Goal: Transaction & Acquisition: Register for event/course

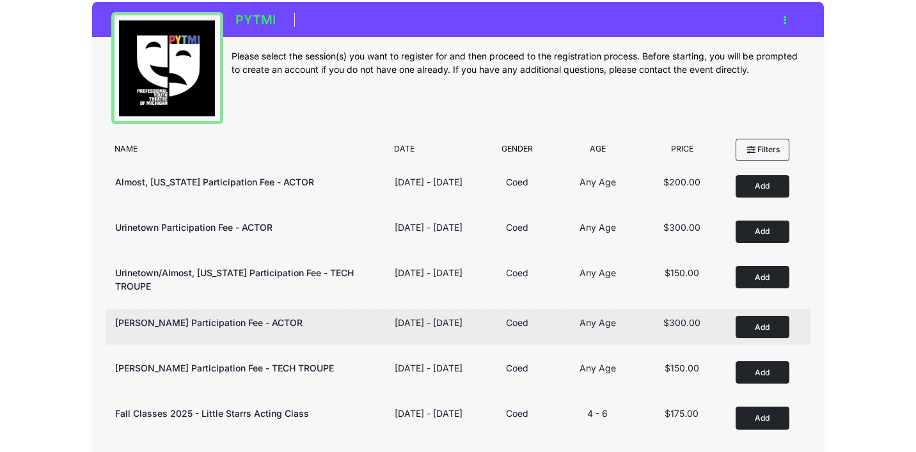
scroll to position [21, 0]
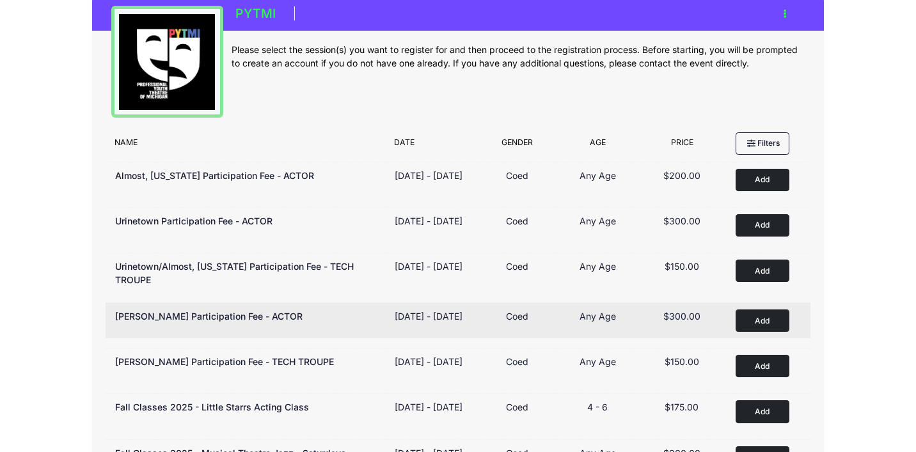
click at [748, 328] on button "Add to Cart" at bounding box center [763, 321] width 54 height 22
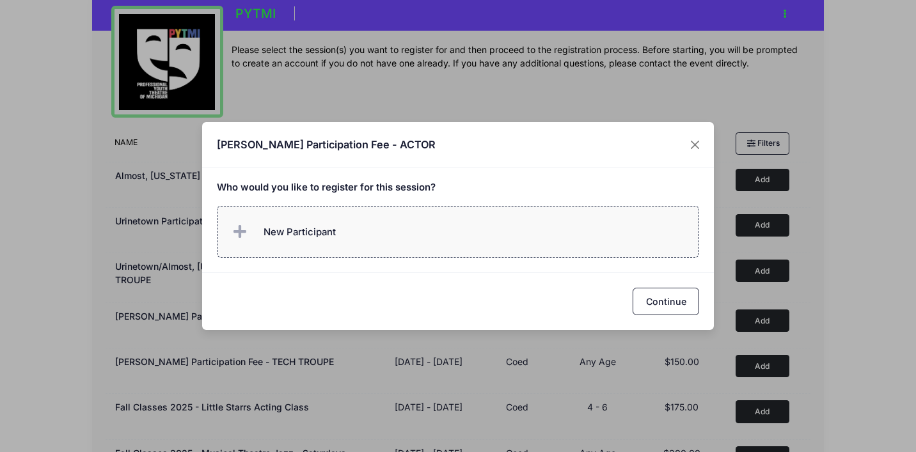
click at [483, 237] on label "New Participant" at bounding box center [458, 232] width 483 height 52
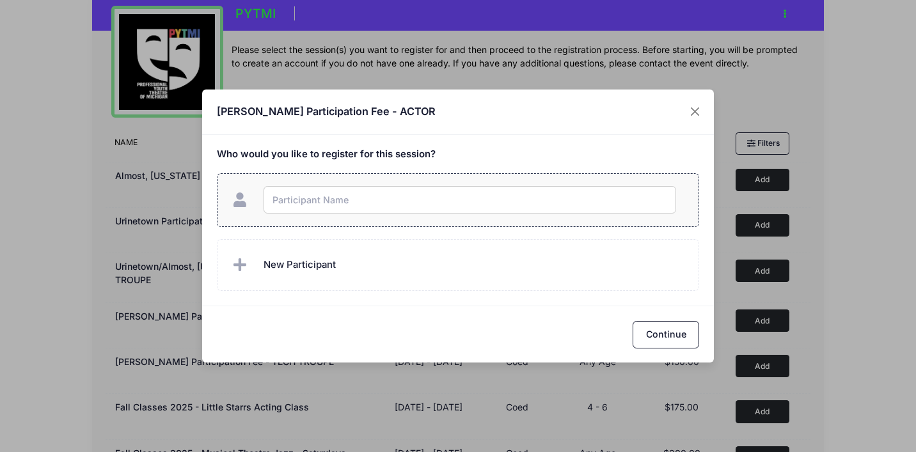
click at [572, 207] on input "text" at bounding box center [470, 200] width 413 height 28
type input "O"
type input "Willa Schrader"
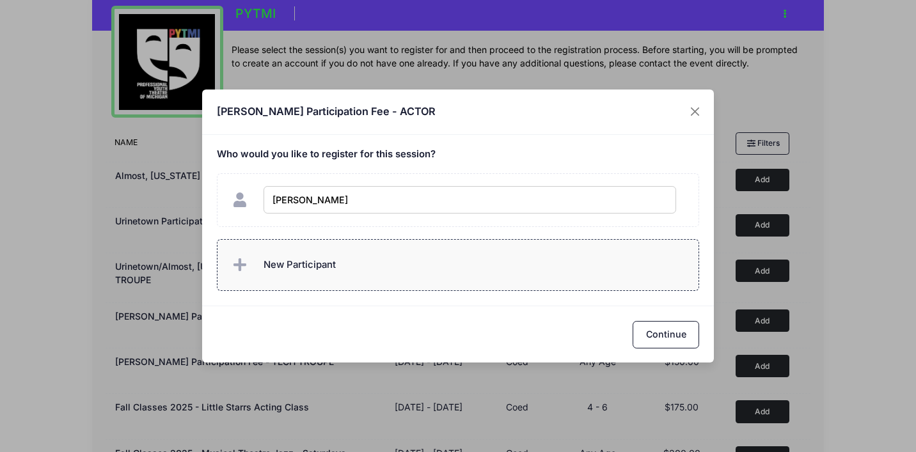
checkbox input "true"
click at [273, 265] on span "New Participant" at bounding box center [300, 265] width 72 height 14
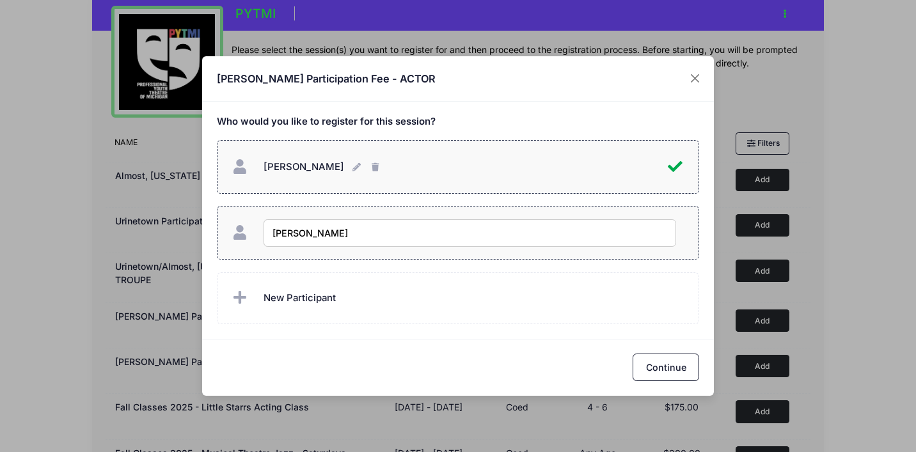
type input "[PERSON_NAME]"
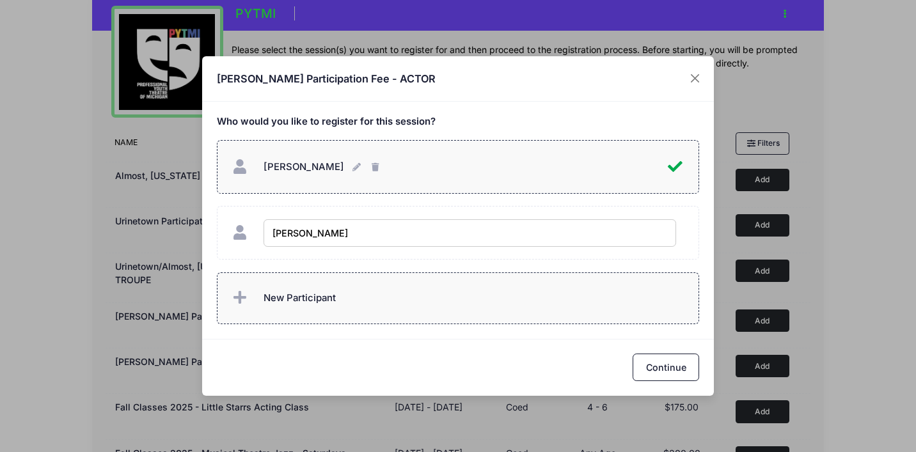
checkbox input "true"
click at [306, 295] on span "New Participant" at bounding box center [300, 298] width 72 height 14
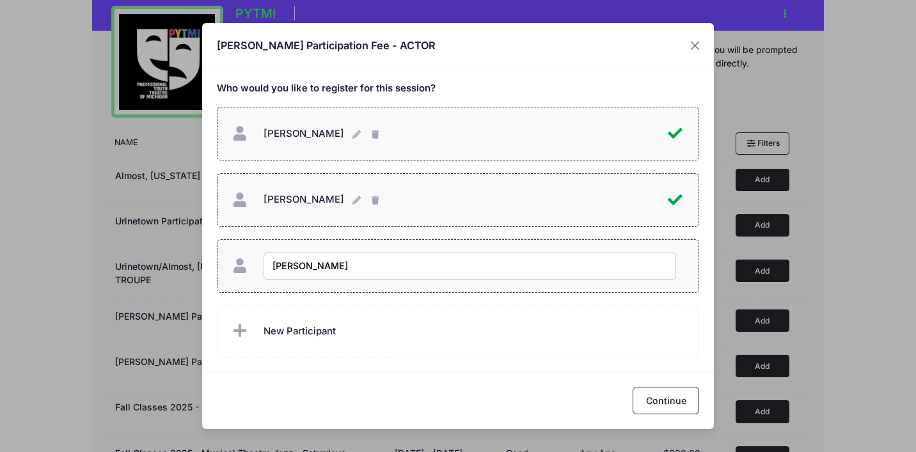
type input "Olivia Schrader"
click at [650, 397] on button "Continue" at bounding box center [666, 401] width 67 height 28
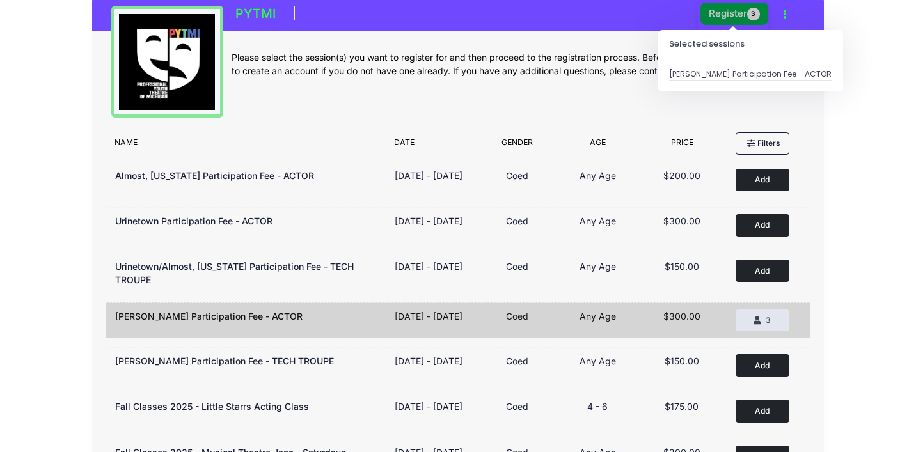
click at [731, 14] on button "Register 3" at bounding box center [735, 14] width 68 height 22
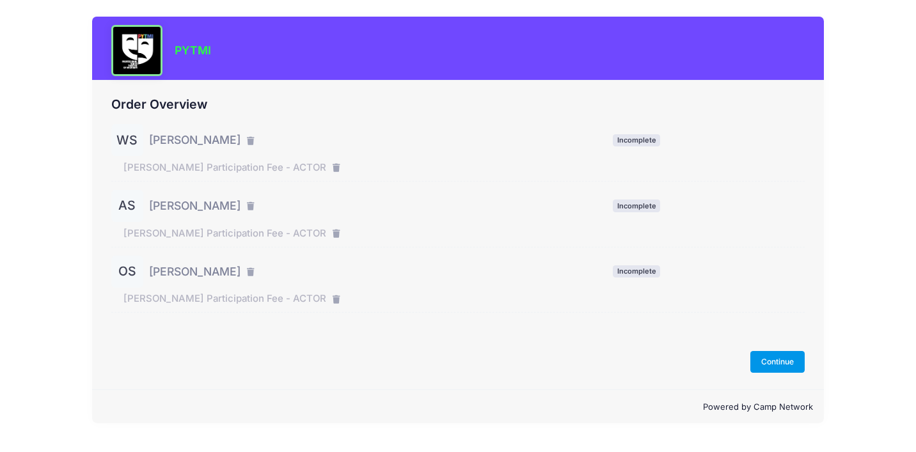
click at [781, 368] on button "Continue" at bounding box center [778, 362] width 55 height 22
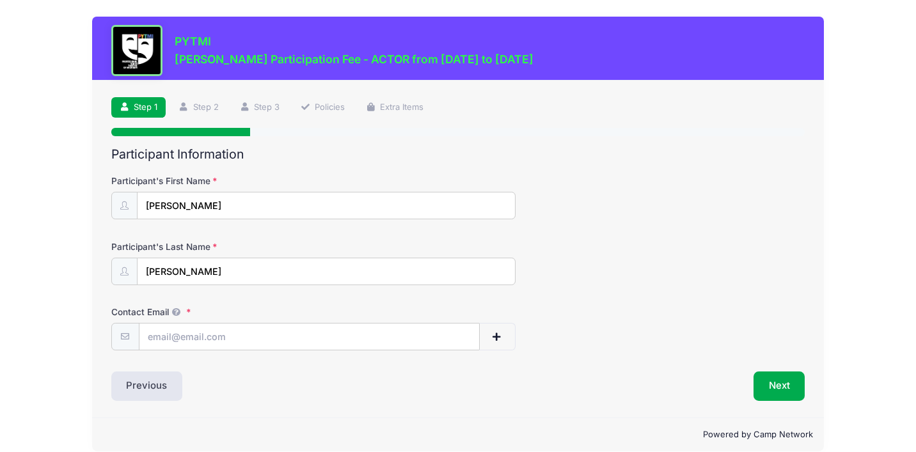
scroll to position [15, 0]
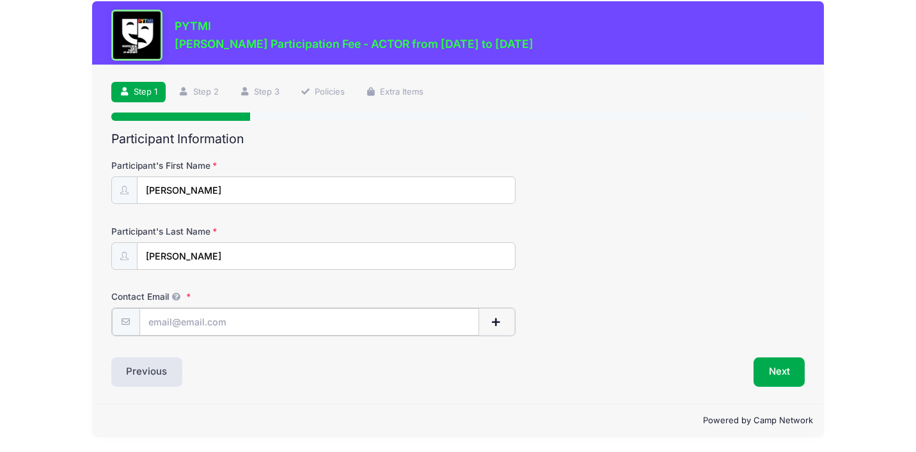
click at [228, 324] on input "Contact Email" at bounding box center [310, 322] width 340 height 28
type input "[EMAIL_ADDRESS][DOMAIN_NAME]"
click at [783, 378] on button "Next" at bounding box center [780, 370] width 52 height 29
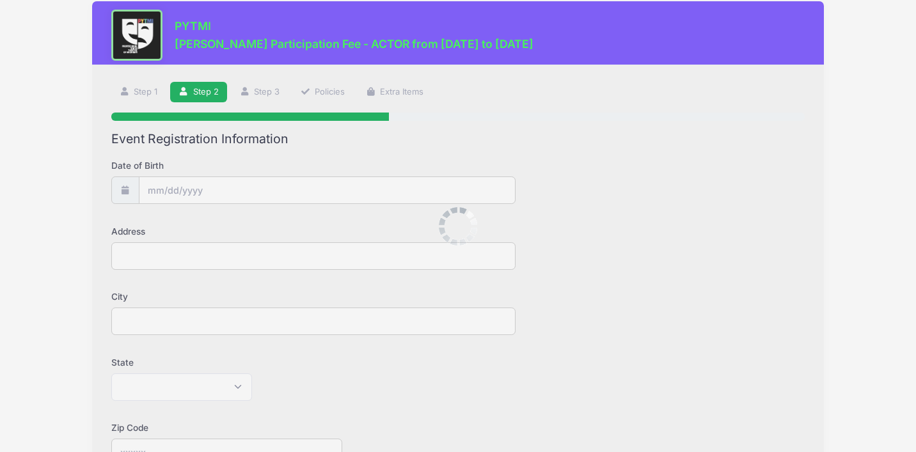
scroll to position [0, 0]
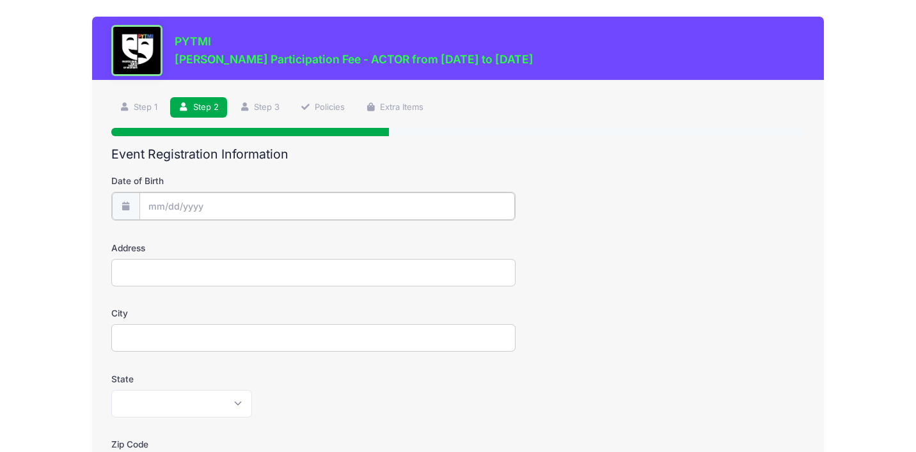
click at [288, 204] on input "Date of Birth" at bounding box center [328, 207] width 376 height 28
click at [176, 203] on input "Date of Birth" at bounding box center [328, 207] width 376 height 28
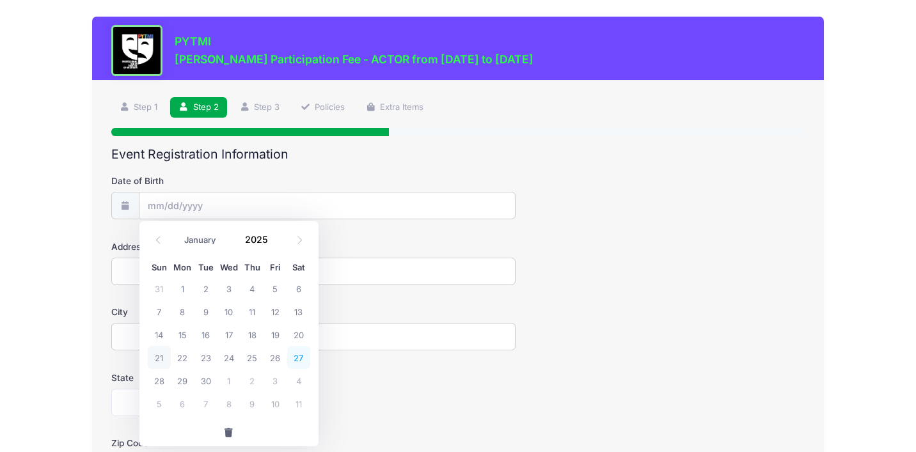
click at [300, 362] on span "27" at bounding box center [298, 357] width 23 height 23
type input "[DATE]"
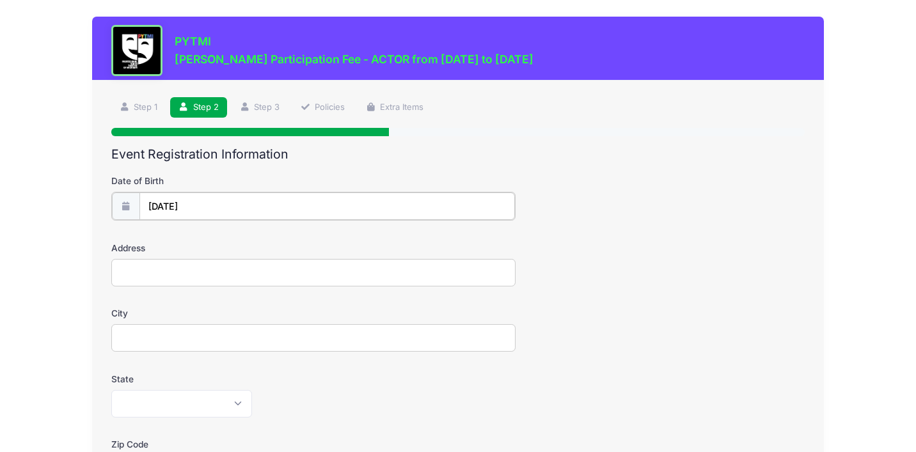
click at [203, 205] on input "[DATE]" at bounding box center [328, 207] width 376 height 28
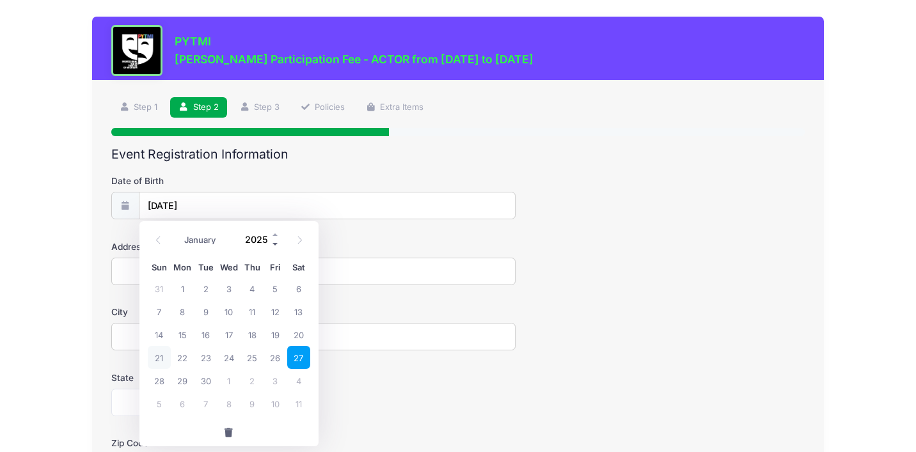
click at [275, 246] on span at bounding box center [275, 245] width 9 height 10
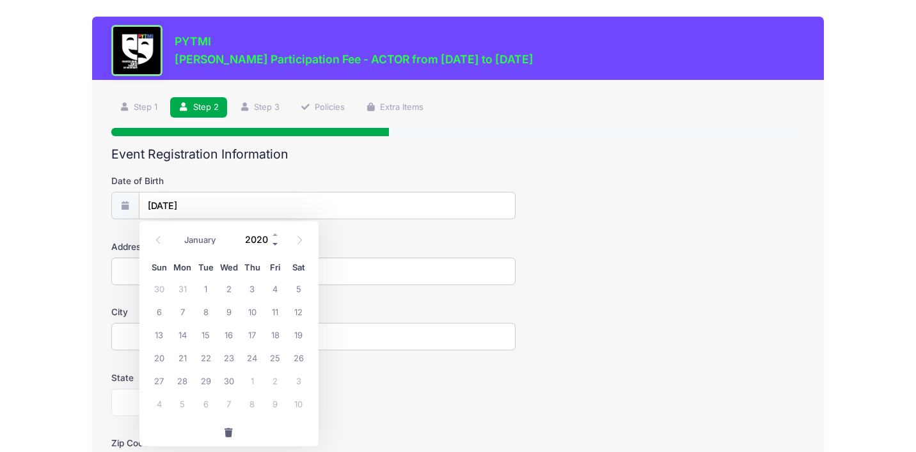
click at [275, 246] on span at bounding box center [275, 245] width 9 height 10
click at [274, 236] on span at bounding box center [275, 235] width 9 height 10
type input "2018"
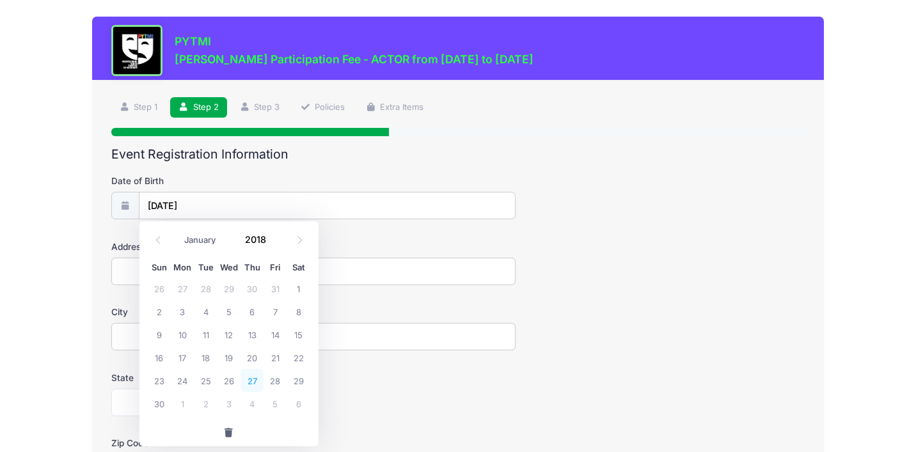
click at [252, 382] on span "27" at bounding box center [252, 380] width 23 height 23
type input "09/27/2018"
click at [180, 273] on input "Address" at bounding box center [313, 272] width 405 height 28
type input "150 Rockwood Ct"
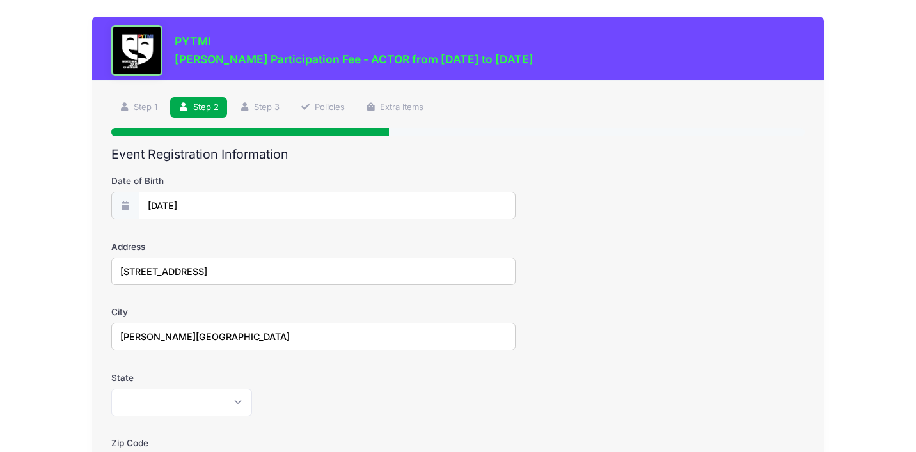
type input "Ann Arbor"
select select "MI"
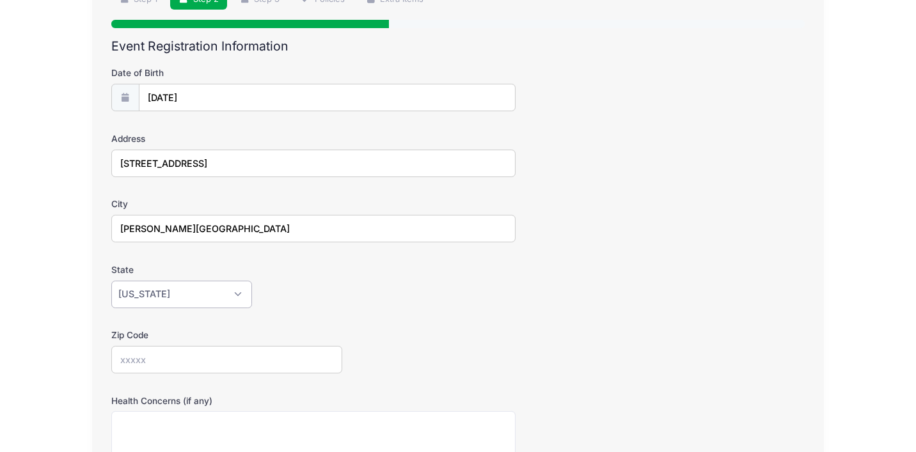
scroll to position [118, 0]
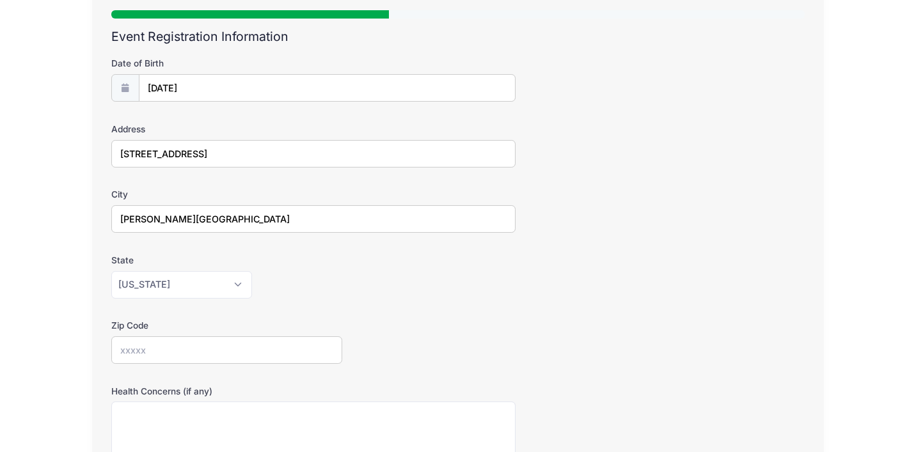
click at [197, 360] on input "Zip Code" at bounding box center [227, 351] width 232 height 28
type input "48103"
click at [383, 326] on div "Zip Code 48103" at bounding box center [458, 341] width 694 height 45
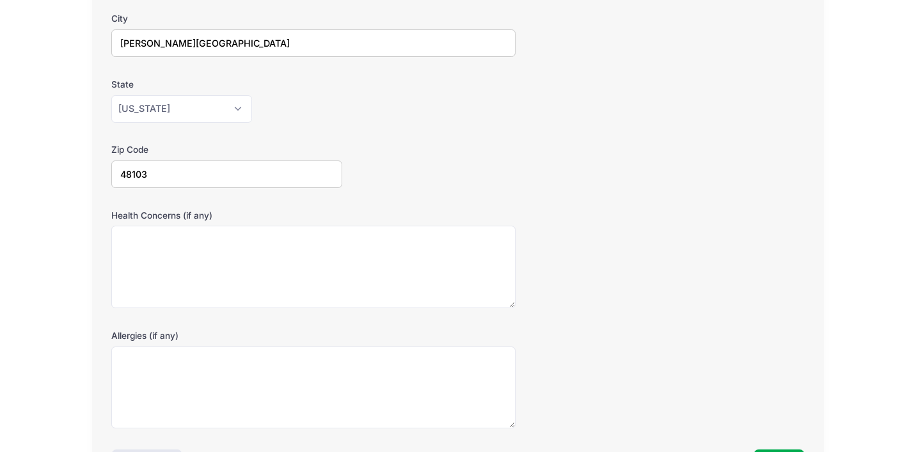
scroll to position [298, 0]
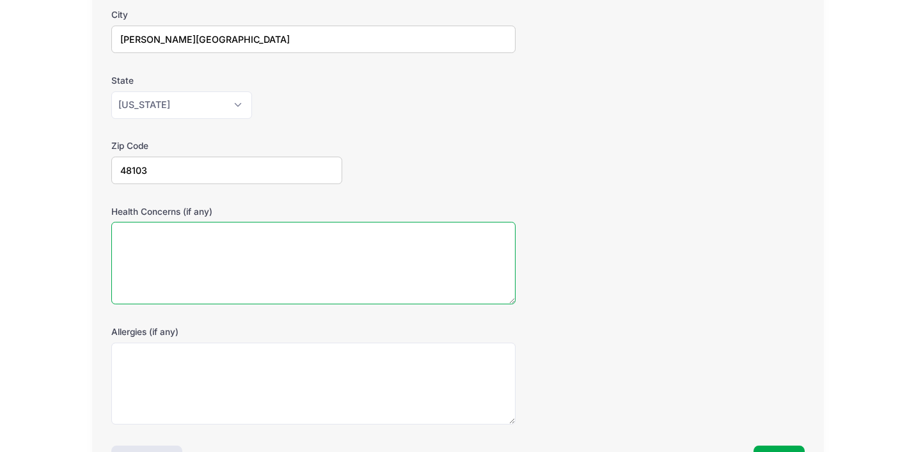
click at [255, 266] on textarea "Health Concerns (if any)" at bounding box center [313, 263] width 405 height 83
type textarea "None"
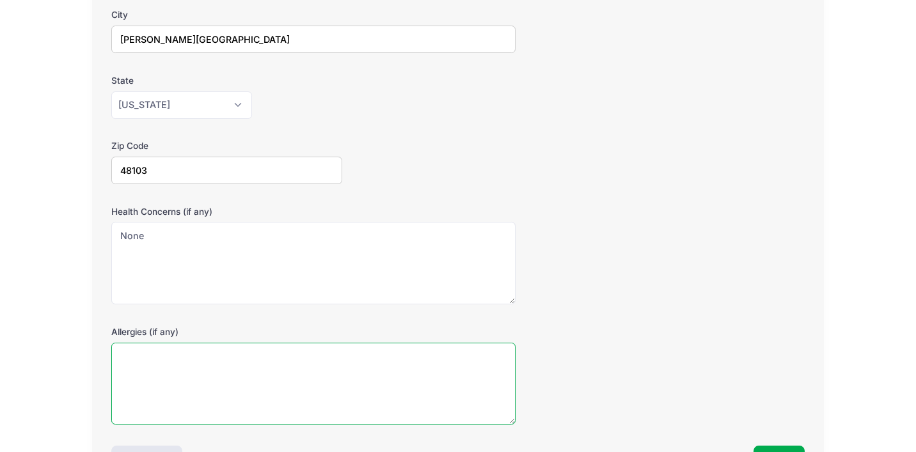
click at [201, 368] on textarea "Allergies (if any)" at bounding box center [313, 384] width 405 height 83
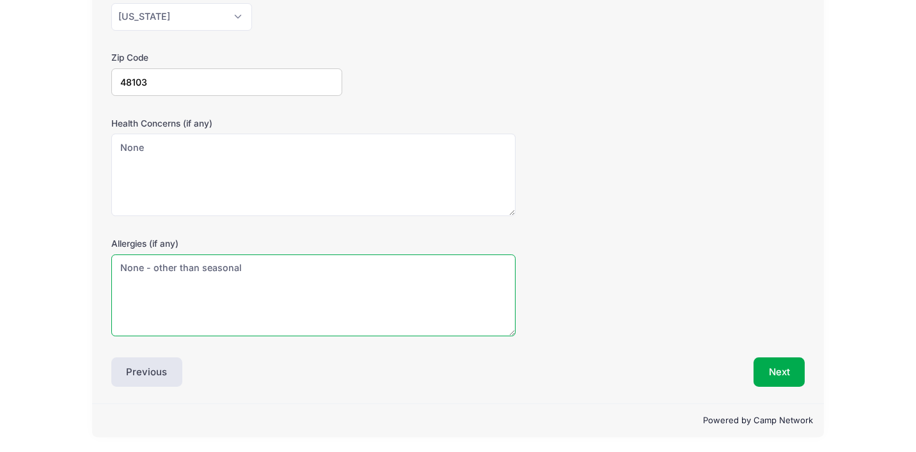
scroll to position [387, 0]
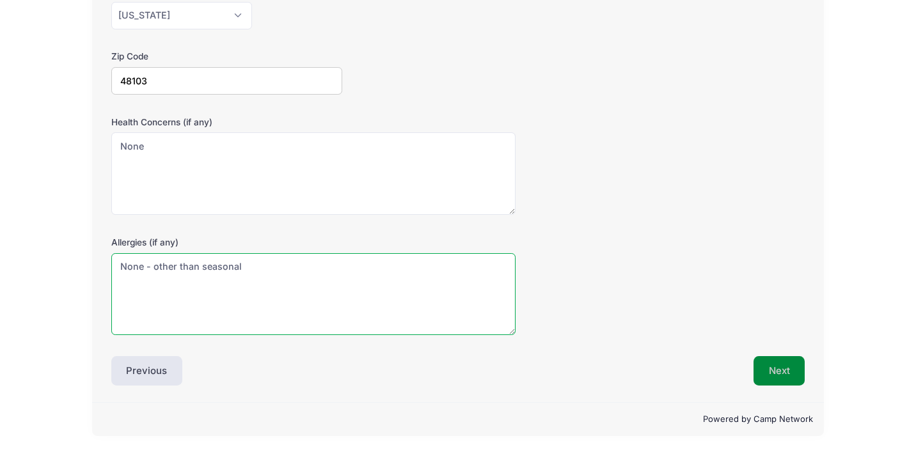
type textarea "None - other than seasonal"
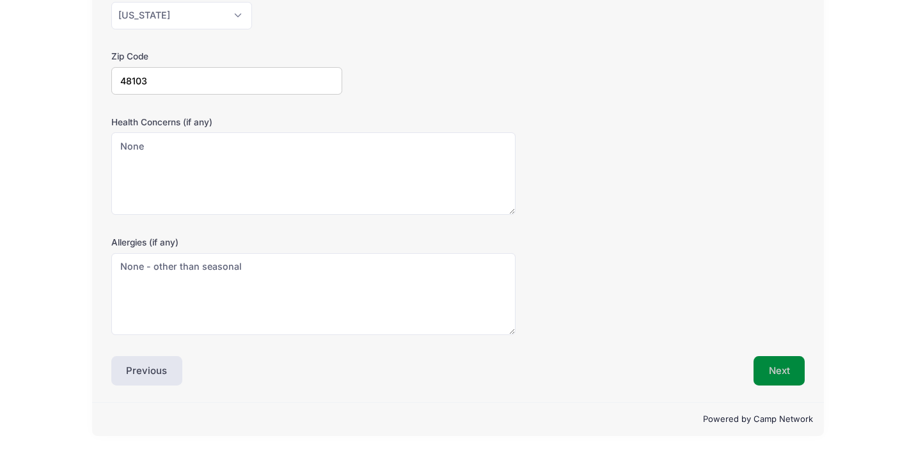
click at [774, 376] on button "Next" at bounding box center [780, 370] width 52 height 29
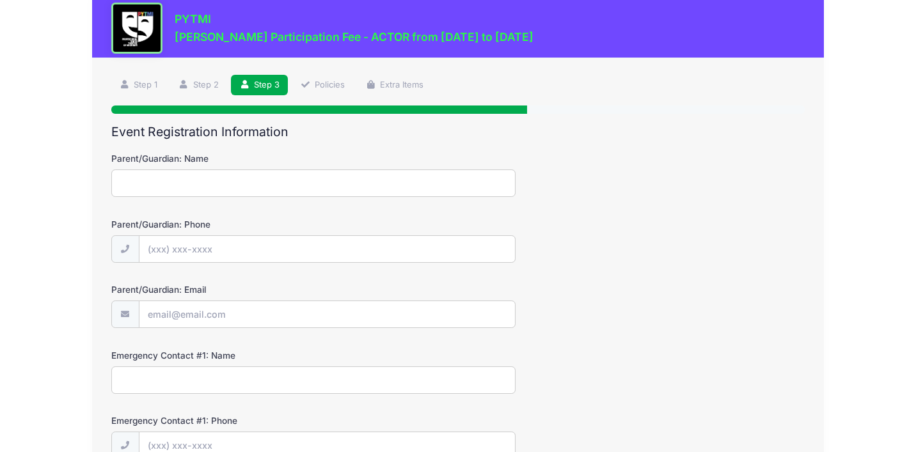
scroll to position [0, 0]
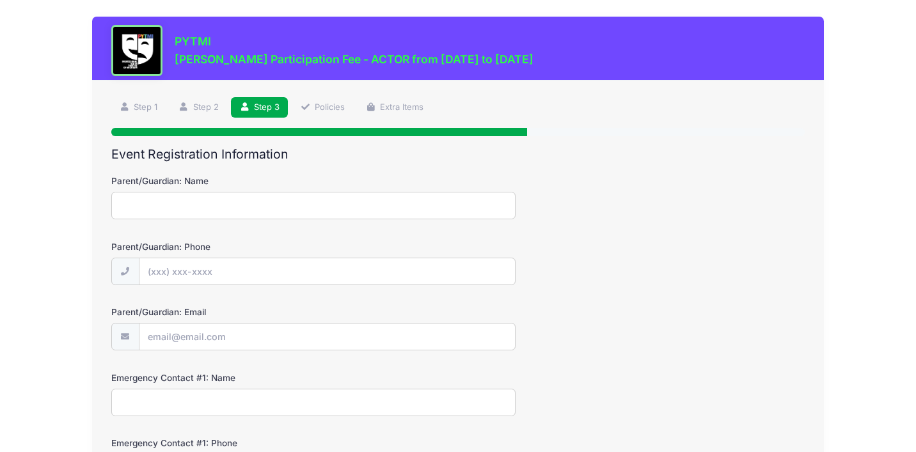
click at [258, 204] on input "Parent/Guardian: Name" at bounding box center [313, 206] width 405 height 28
type input "Lisa Schrader"
type input "(734) 478-1307"
type input "lisaschrader211@gmail.com"
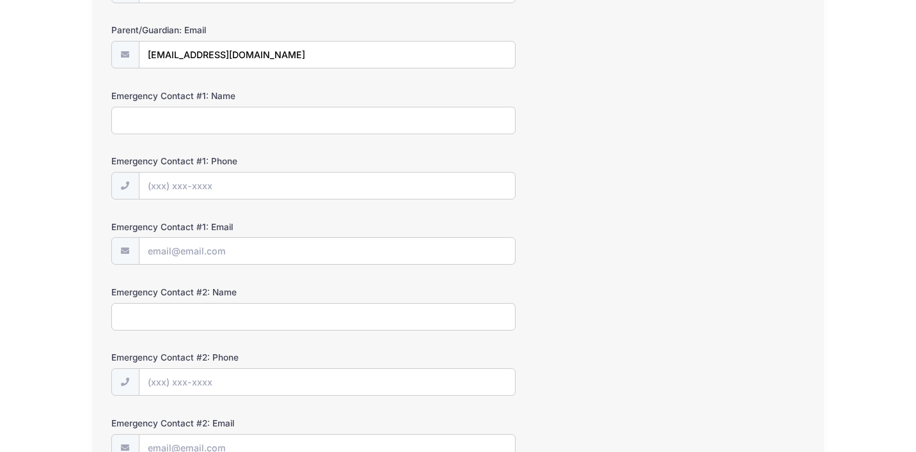
scroll to position [271, 0]
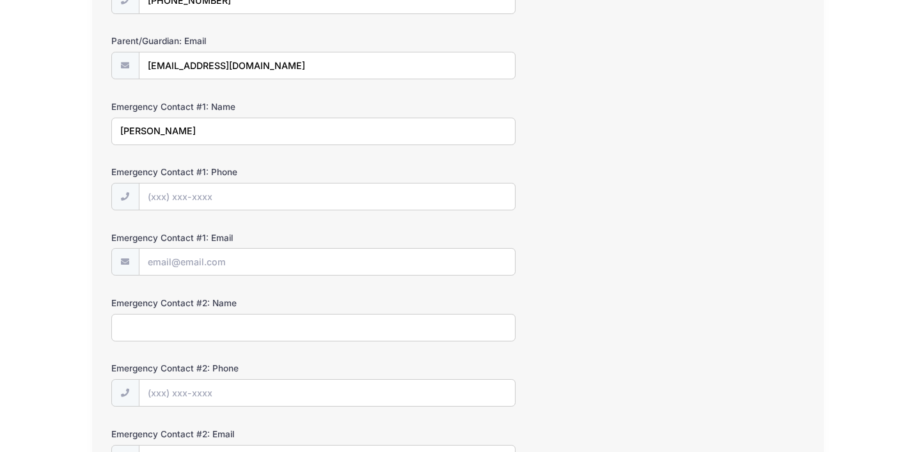
type input "Jason Schrader"
type input "(734) 645-0753"
click at [226, 268] on input "Emergency Contact #1: Email" at bounding box center [328, 263] width 376 height 28
type input "schraderjasonm@gmail.com"
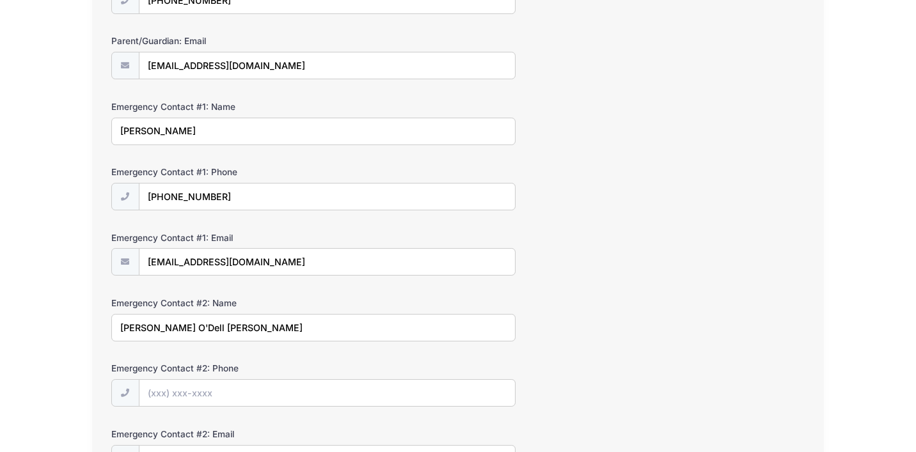
type input "Elisabeth O'Dell Ulrich"
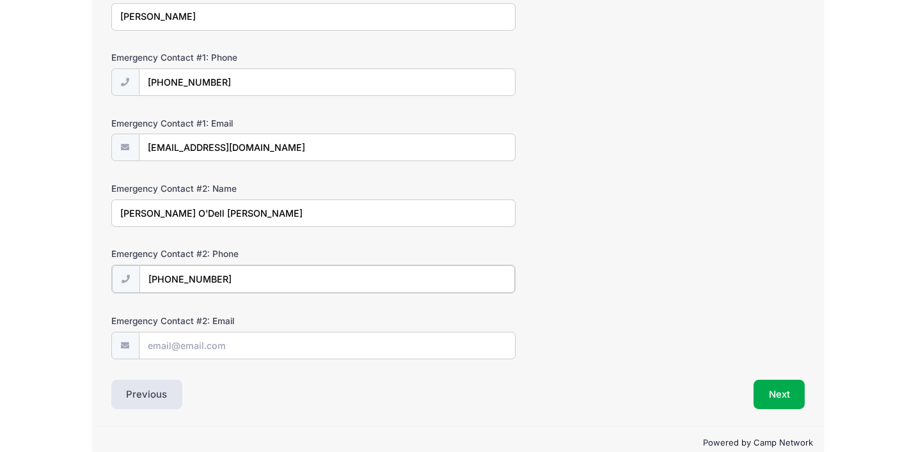
scroll to position [388, 0]
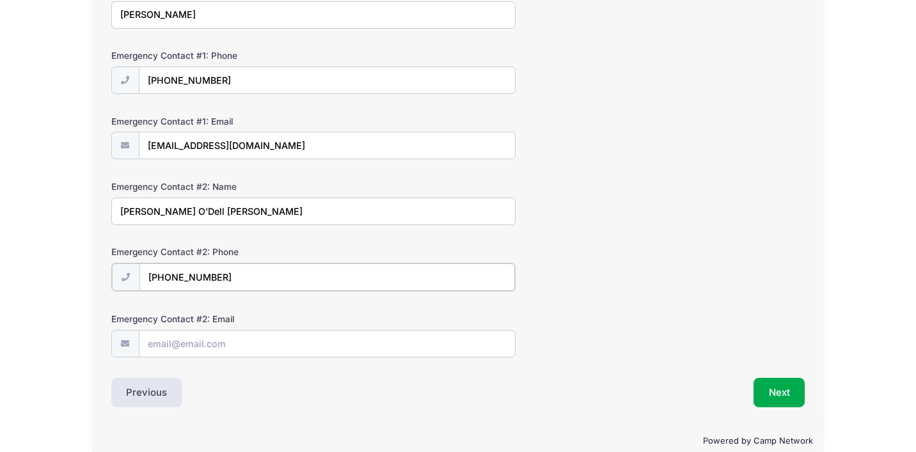
type input "(734) 645-7813"
click at [182, 346] on input "Emergency Contact #2: Email" at bounding box center [328, 344] width 376 height 28
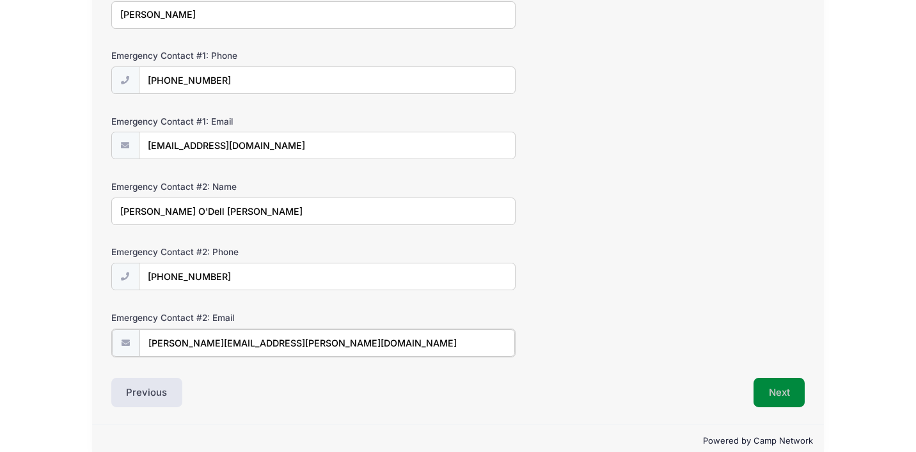
type input "elisabeth.odell@gmail.com"
click at [785, 394] on button "Next" at bounding box center [780, 391] width 52 height 29
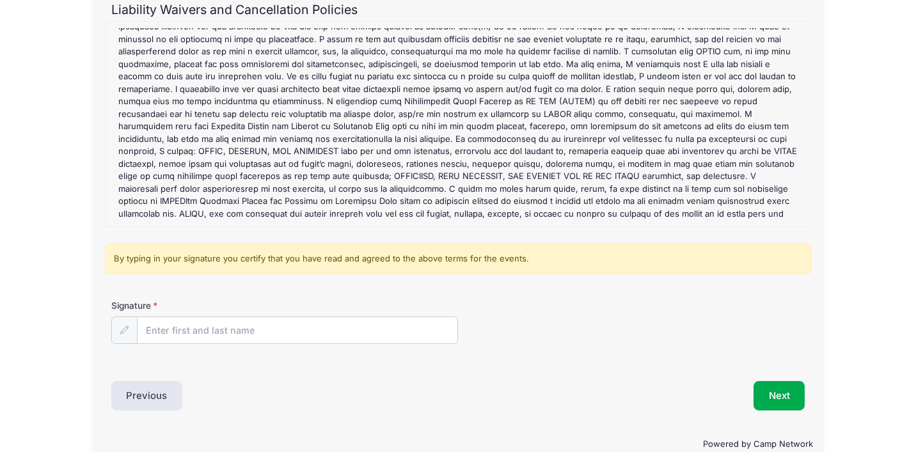
scroll to position [147, 0]
click at [209, 325] on input "Signature" at bounding box center [298, 330] width 320 height 28
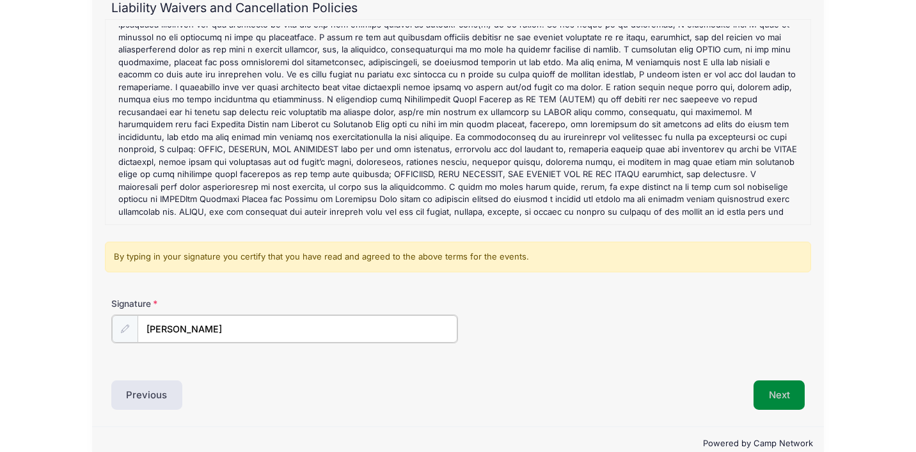
type input "Lisa Schrader"
click at [778, 390] on button "Next" at bounding box center [780, 394] width 52 height 29
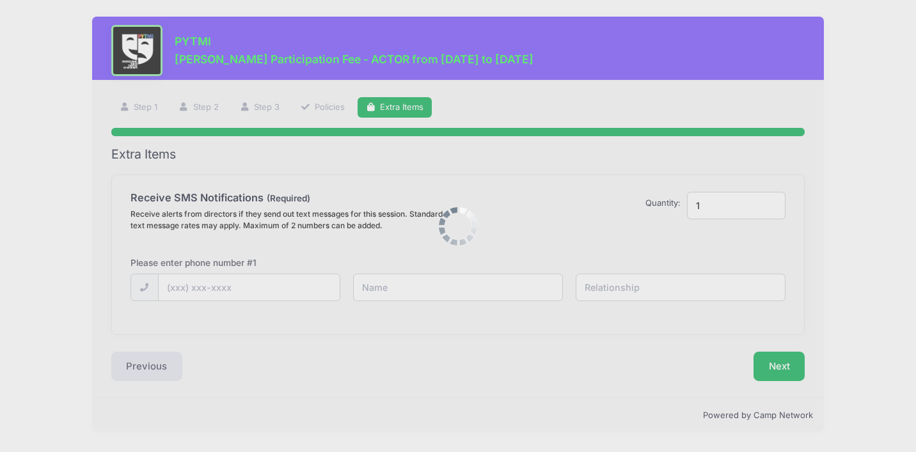
scroll to position [0, 0]
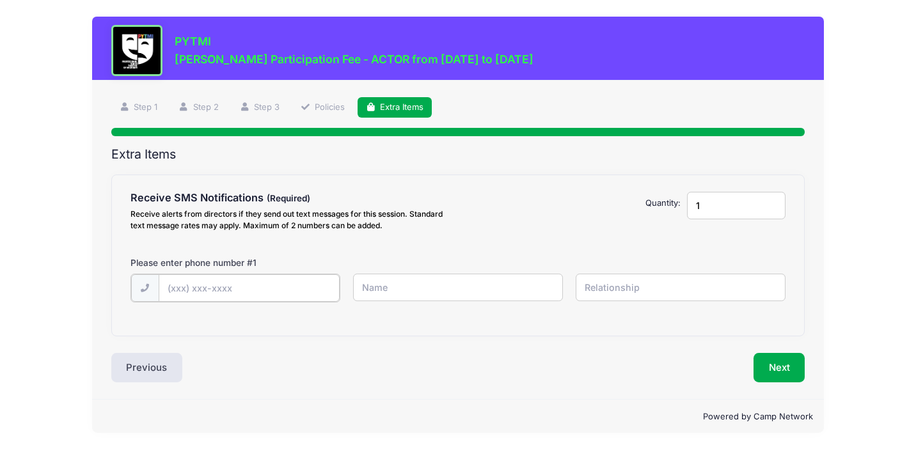
click at [218, 291] on input "text" at bounding box center [249, 289] width 181 height 28
type input "(734) 478-1307"
type input "Lisa Schrader"
type input "Mom"
type input "2"
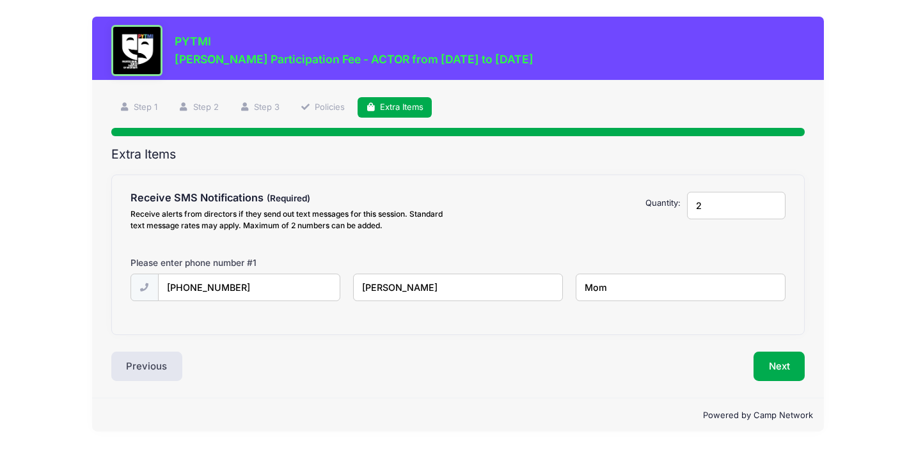
click at [772, 204] on input "2" at bounding box center [736, 206] width 99 height 28
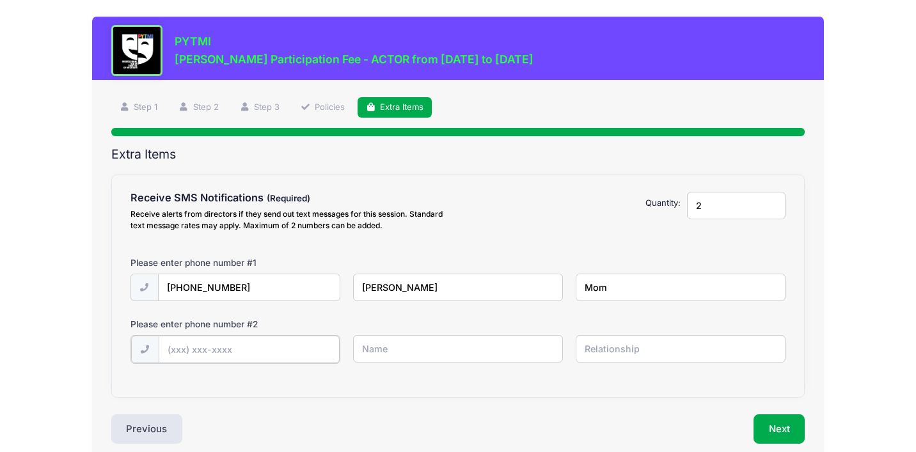
click at [189, 349] on input "text" at bounding box center [249, 350] width 181 height 28
click at [253, 348] on input "(734) 645-0752" at bounding box center [249, 350] width 181 height 28
type input "(734) 645-0753"
type input "Jason Schrader"
type input "Dad"
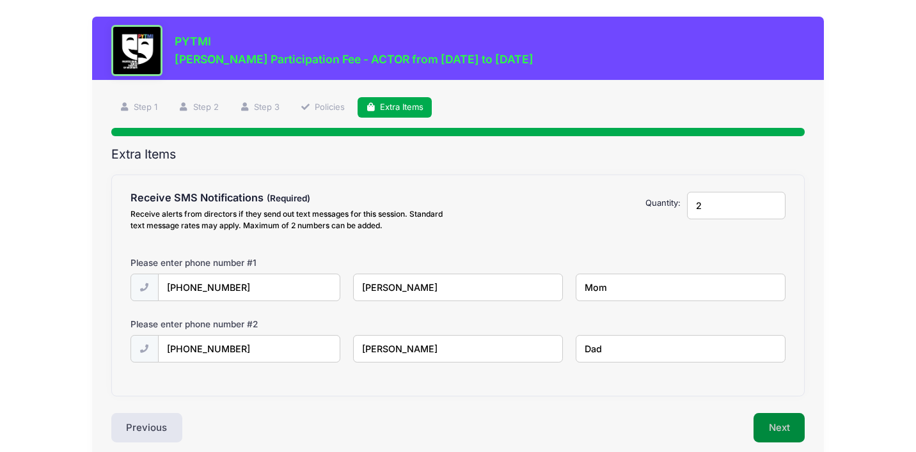
click at [783, 421] on button "Next" at bounding box center [780, 427] width 52 height 29
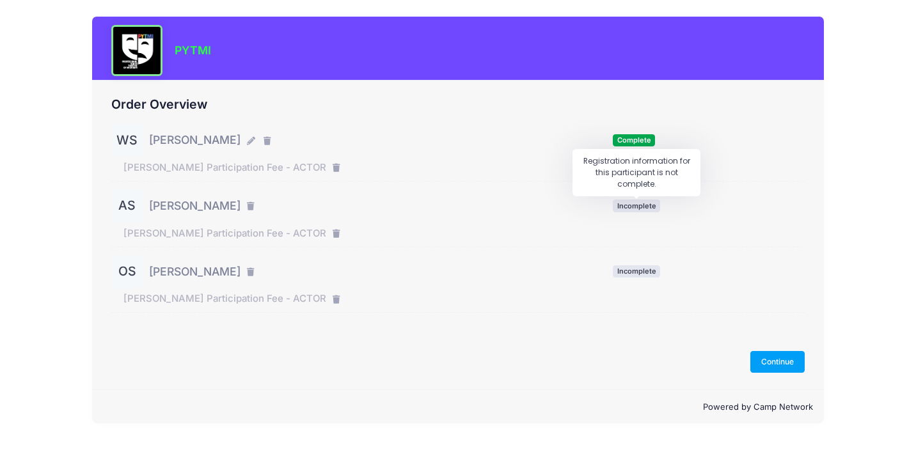
click at [630, 202] on span "Incomplete" at bounding box center [636, 206] width 47 height 12
click at [638, 202] on span "Incomplete" at bounding box center [636, 206] width 47 height 12
click at [772, 367] on button "Continue" at bounding box center [778, 362] width 55 height 22
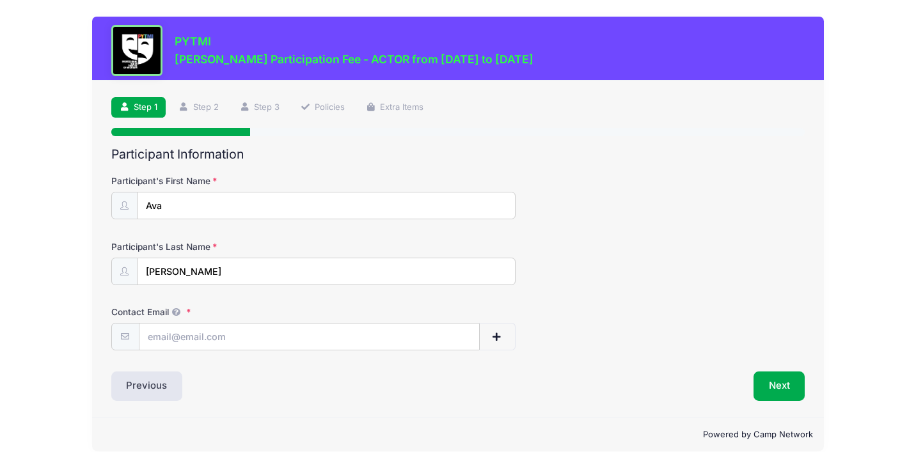
scroll to position [15, 0]
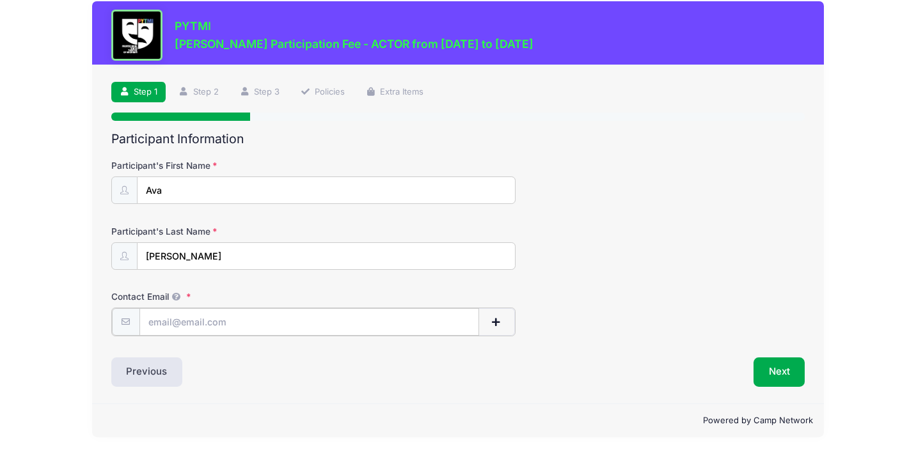
click at [222, 319] on input "Contact Email" at bounding box center [310, 322] width 340 height 28
type input "[EMAIL_ADDRESS][DOMAIN_NAME]"
click at [761, 362] on button "Next" at bounding box center [780, 370] width 52 height 29
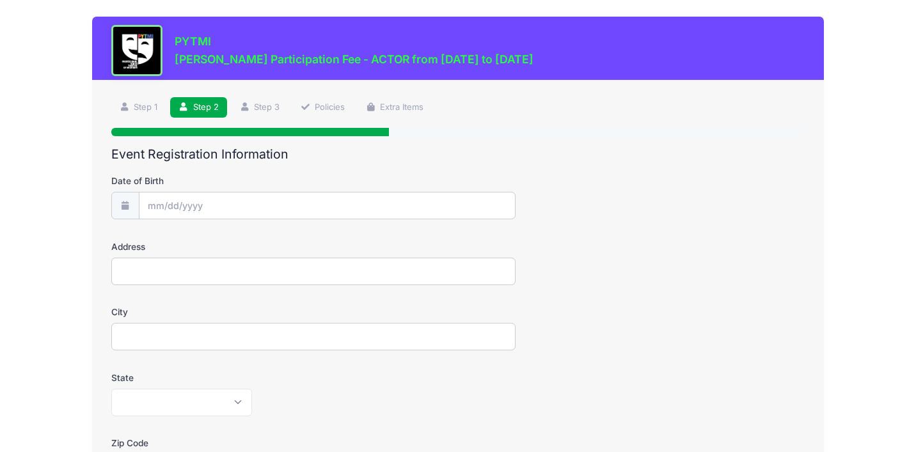
scroll to position [0, 0]
click at [262, 202] on input "Date of Birth" at bounding box center [328, 207] width 376 height 28
click at [160, 240] on icon at bounding box center [158, 240] width 8 height 8
select select "7"
click at [276, 243] on span at bounding box center [275, 245] width 9 height 10
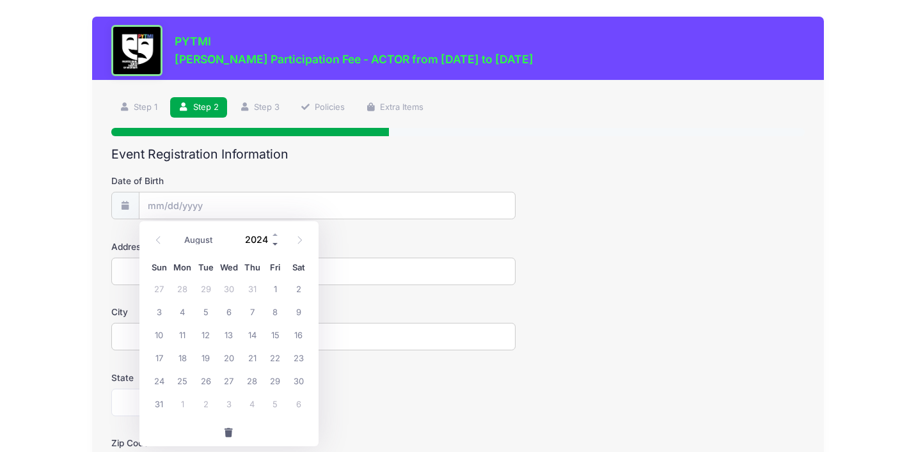
click at [276, 243] on span at bounding box center [275, 245] width 9 height 10
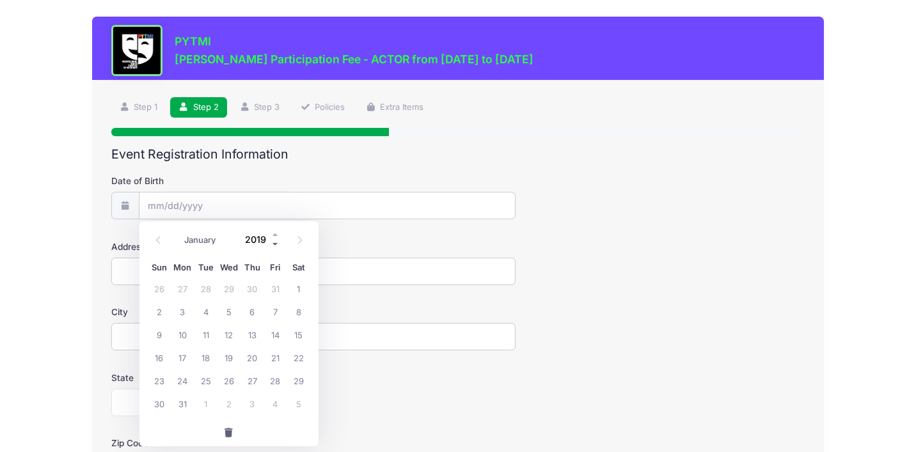
click at [276, 243] on span at bounding box center [275, 245] width 9 height 10
type input "2015"
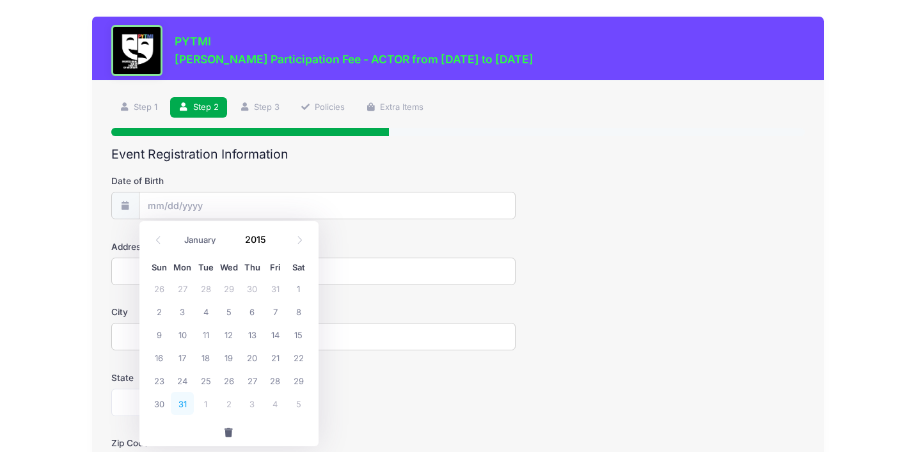
click at [185, 401] on span "31" at bounding box center [182, 403] width 23 height 23
type input "[DATE]"
click at [166, 276] on input "Address" at bounding box center [313, 272] width 405 height 28
type input "[STREET_ADDRESS]"
click at [197, 342] on input "City" at bounding box center [313, 337] width 405 height 28
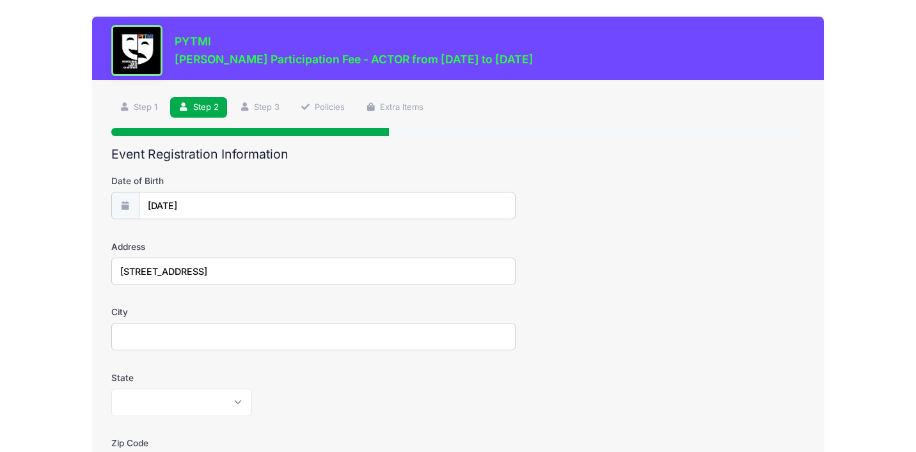
type input "[PERSON_NAME][GEOGRAPHIC_DATA]"
click at [180, 406] on select "[US_STATE] [US_STATE] [US_STATE] [US_STATE] [US_STATE] Armed Forces Africa Arme…" at bounding box center [181, 403] width 141 height 28
select select "MI"
click at [111, 389] on select "[US_STATE] [US_STATE] [US_STATE] [US_STATE] [US_STATE] Armed Forces Africa Arme…" at bounding box center [181, 403] width 141 height 28
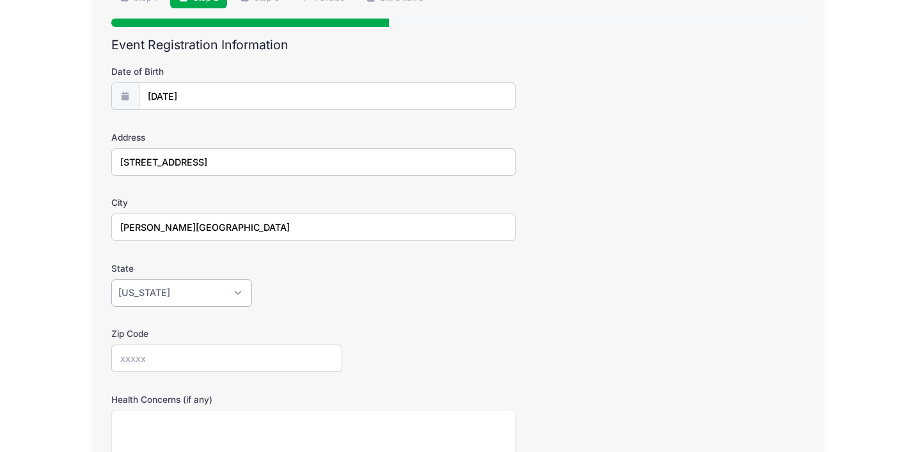
scroll to position [228, 0]
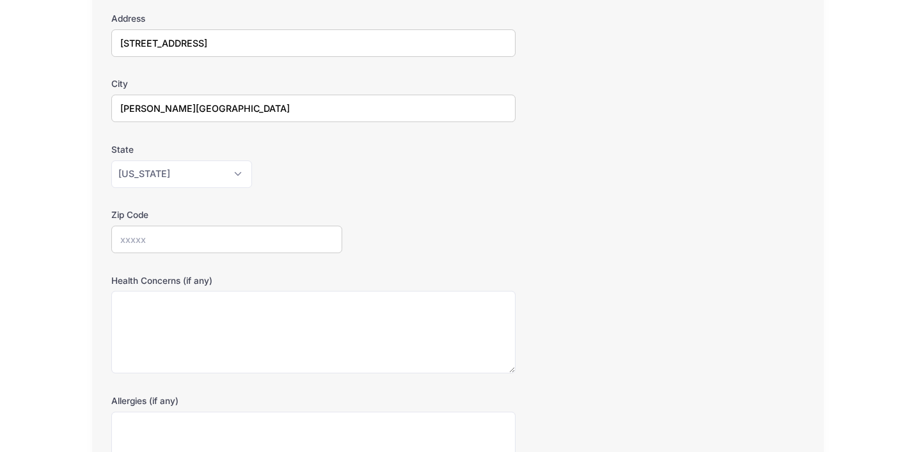
click at [173, 239] on input "Zip Code" at bounding box center [227, 240] width 232 height 28
type input "48103"
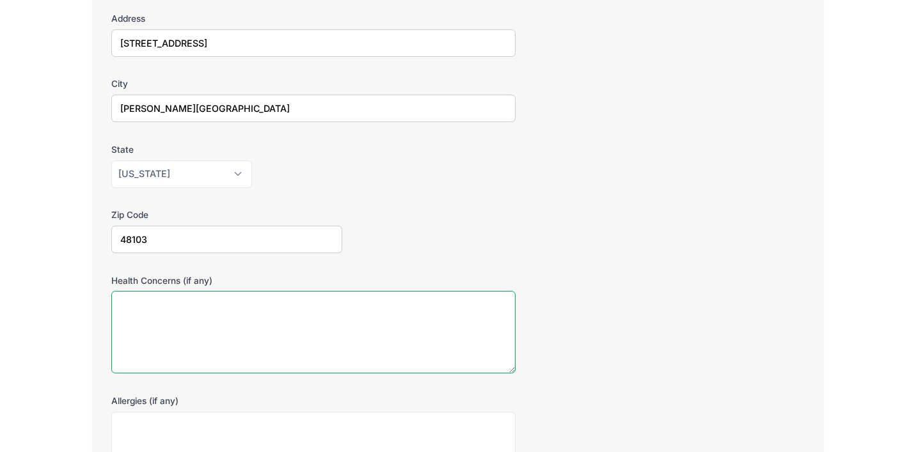
click at [173, 323] on textarea "Health Concerns (if any)" at bounding box center [313, 332] width 405 height 83
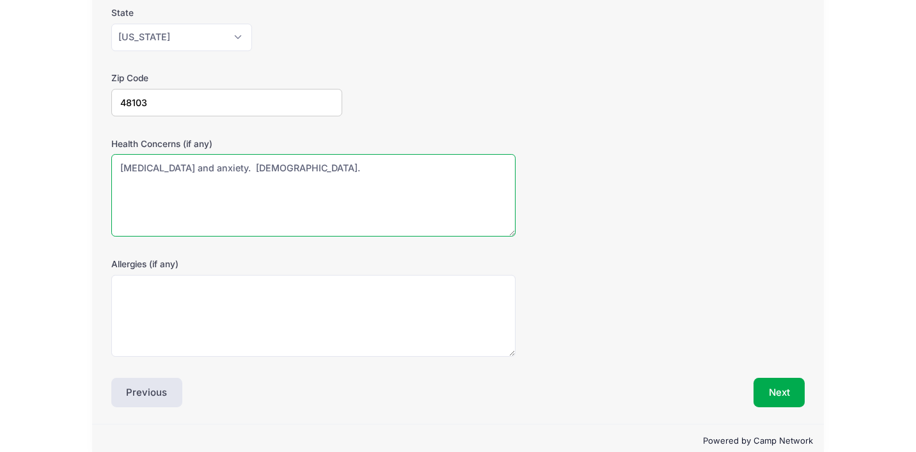
scroll to position [387, 0]
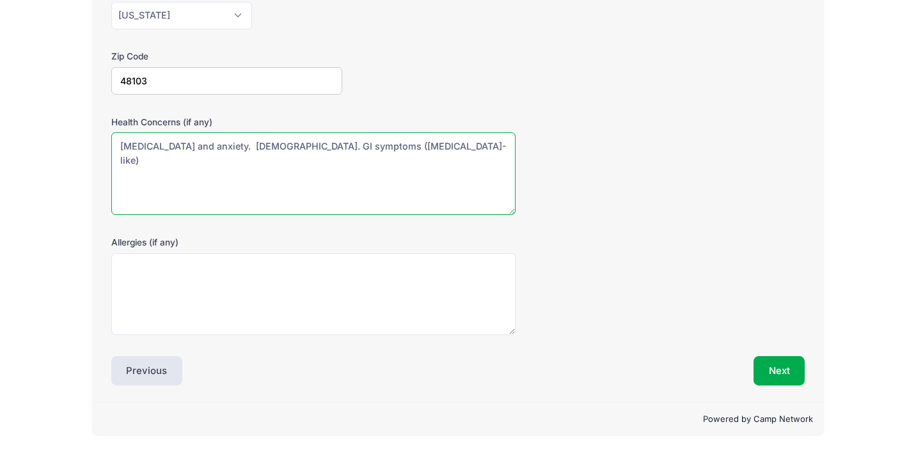
type textarea "[MEDICAL_DATA] and anxiety. [DEMOGRAPHIC_DATA]. GI symptoms ([MEDICAL_DATA]-lik…"
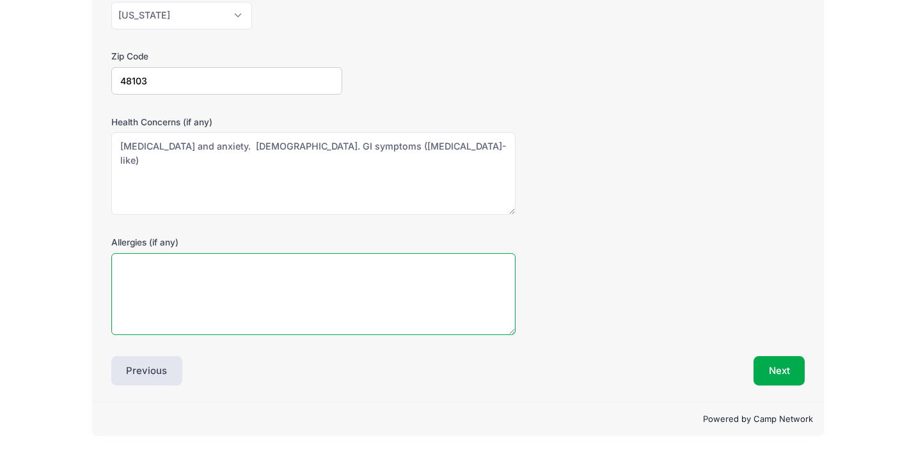
click at [212, 276] on textarea "Allergies (if any)" at bounding box center [313, 294] width 405 height 83
click at [120, 267] on textarea "Seasonal" at bounding box center [313, 294] width 405 height 83
type textarea "Only Seasonal"
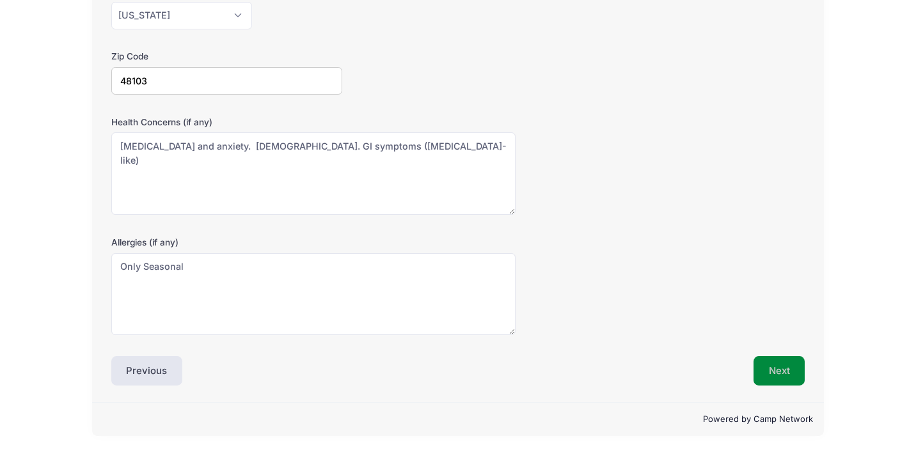
click at [783, 368] on button "Next" at bounding box center [780, 370] width 52 height 29
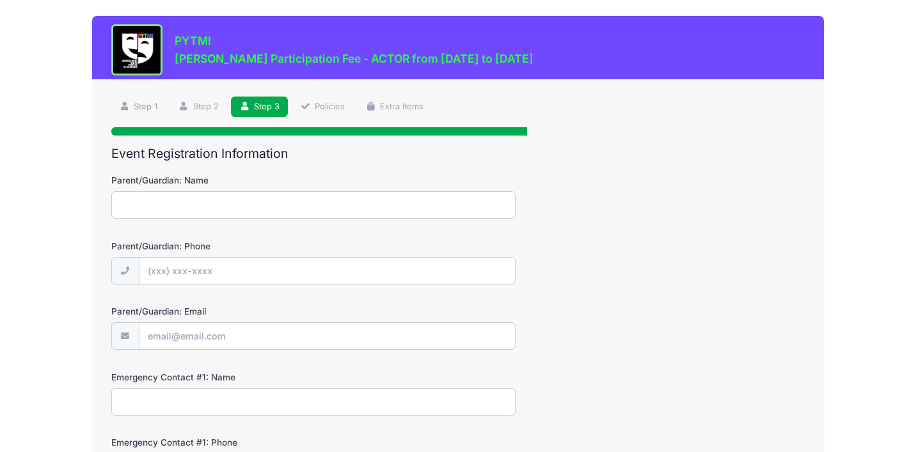
scroll to position [0, 0]
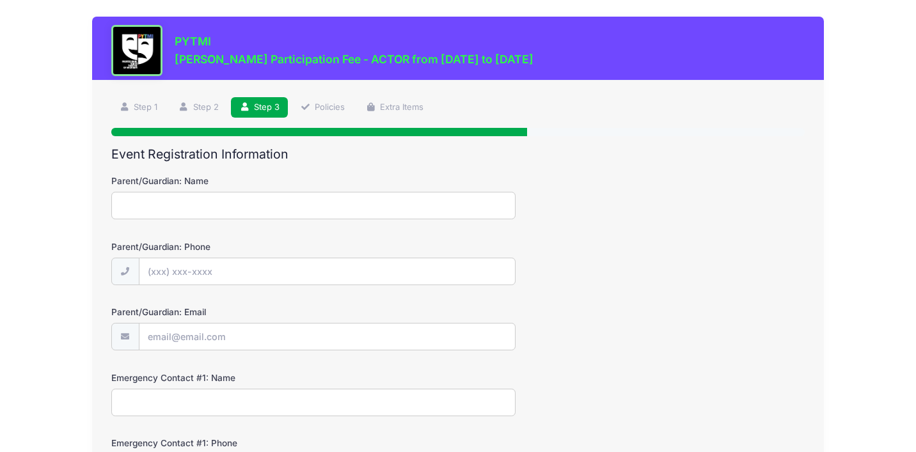
click at [220, 202] on input "Parent/Guardian: Name" at bounding box center [313, 206] width 405 height 28
type input "Lisa Schrader"
click at [171, 275] on input "Parent/Guardian: Phone" at bounding box center [328, 273] width 376 height 28
type input "(734) 478-1307"
click at [210, 334] on input "Parent/Guardian: Email" at bounding box center [328, 338] width 376 height 28
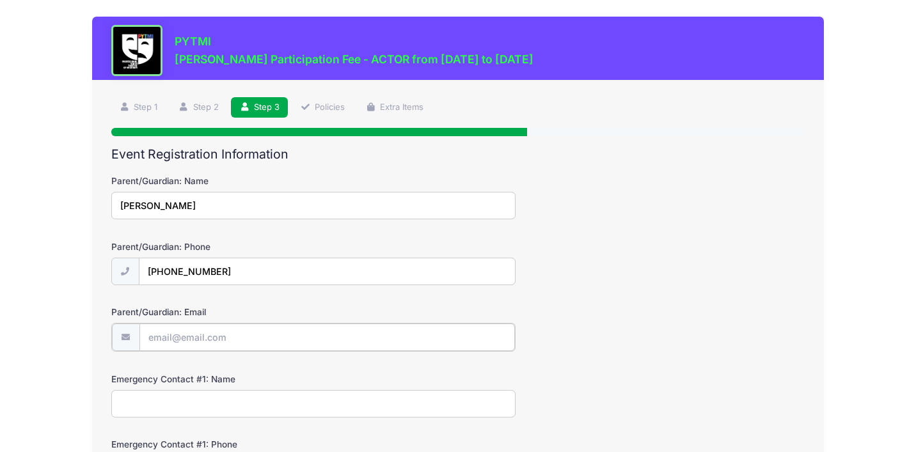
type input "lisaschrader211@gmail.com"
click at [214, 399] on input "Emergency Contact #1: Name" at bounding box center [313, 403] width 405 height 28
type input "Jason Schrader"
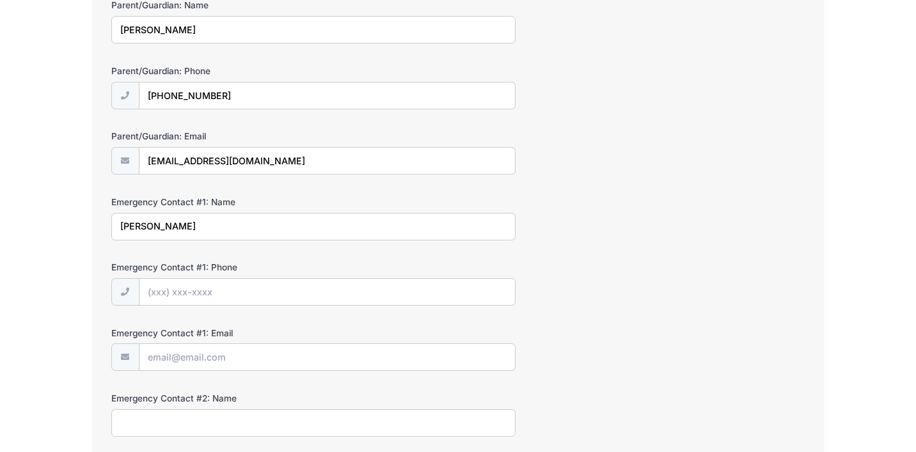
scroll to position [200, 0]
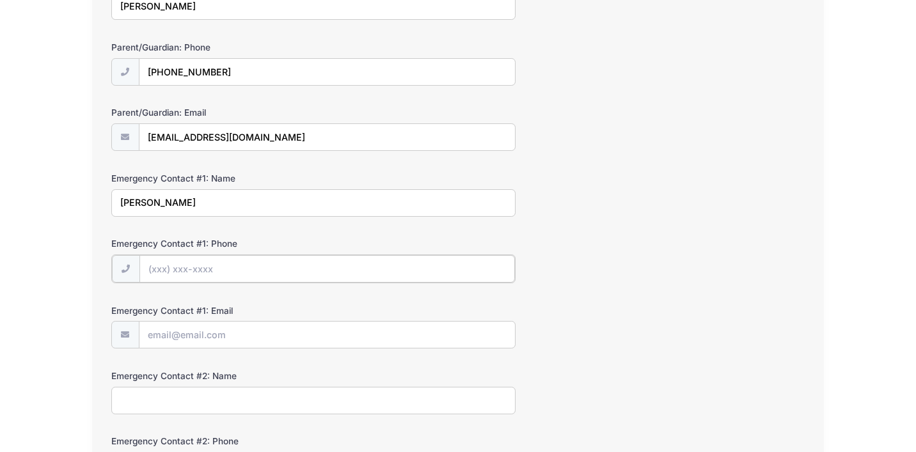
click at [195, 264] on input "Emergency Contact #1: Phone" at bounding box center [328, 269] width 376 height 28
type input "(734) 645-0753"
click at [200, 335] on input "Emergency Contact #1: Email" at bounding box center [328, 335] width 376 height 28
type input "schraderjasonm@gmail.com"
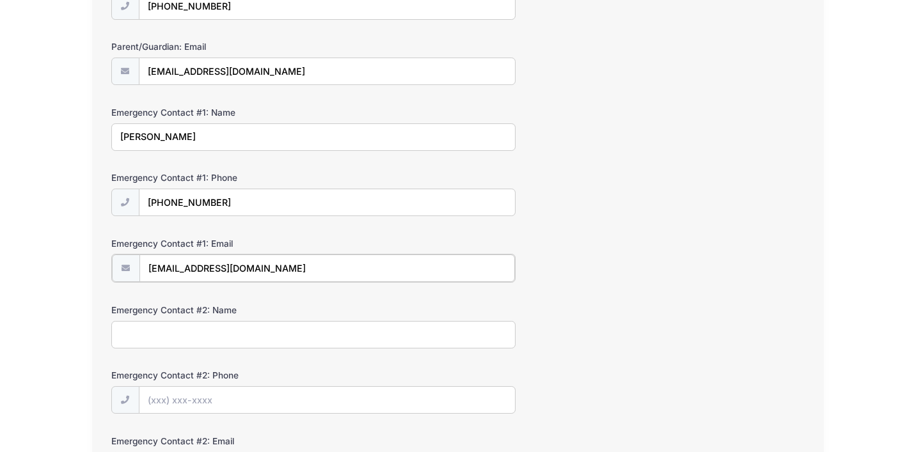
scroll to position [270, 0]
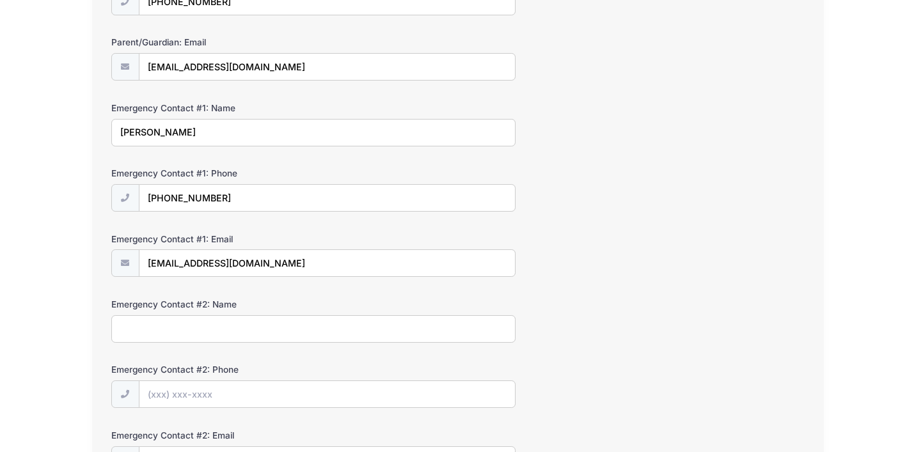
click at [164, 328] on input "Emergency Contact #2: Name" at bounding box center [313, 330] width 405 height 28
type input "Elisabeth O'Dell Ulrich"
click at [197, 402] on input "Emergency Contact #2: Phone" at bounding box center [328, 395] width 376 height 28
type input "(734) 645-7813"
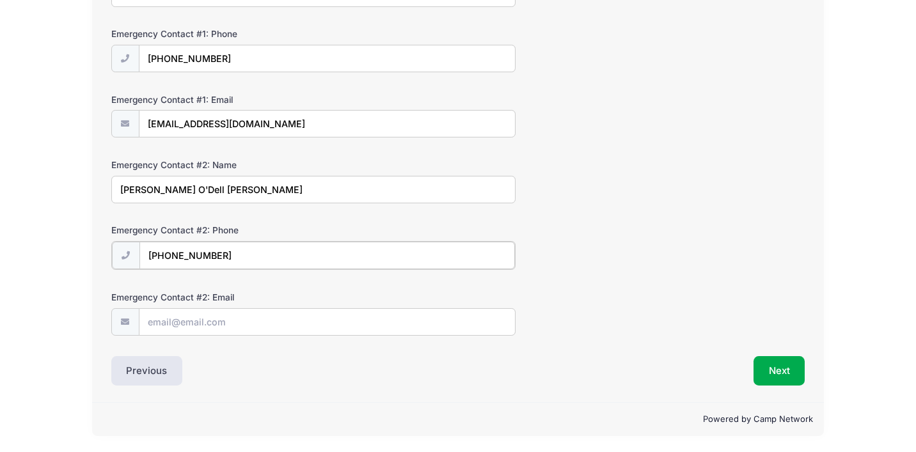
scroll to position [410, 0]
click at [262, 316] on input "Emergency Contact #2: Email" at bounding box center [328, 322] width 376 height 28
type input "elisabeth.odell@gmail.com"
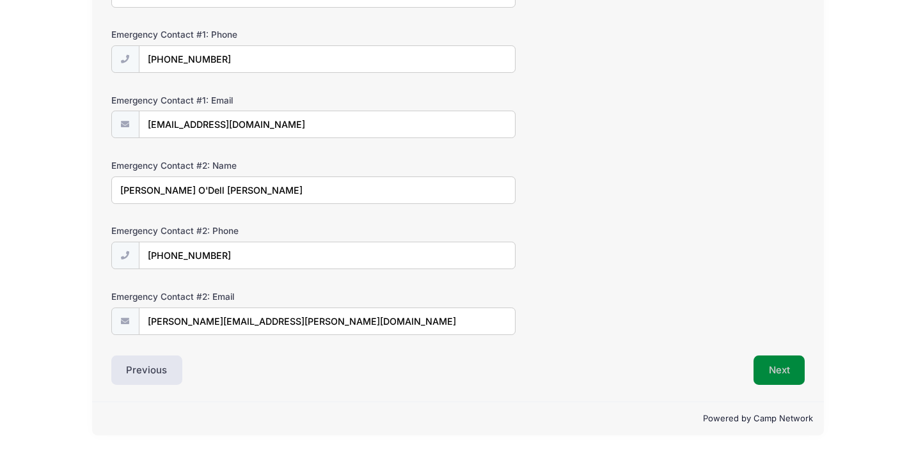
click at [784, 369] on button "Next" at bounding box center [780, 370] width 52 height 29
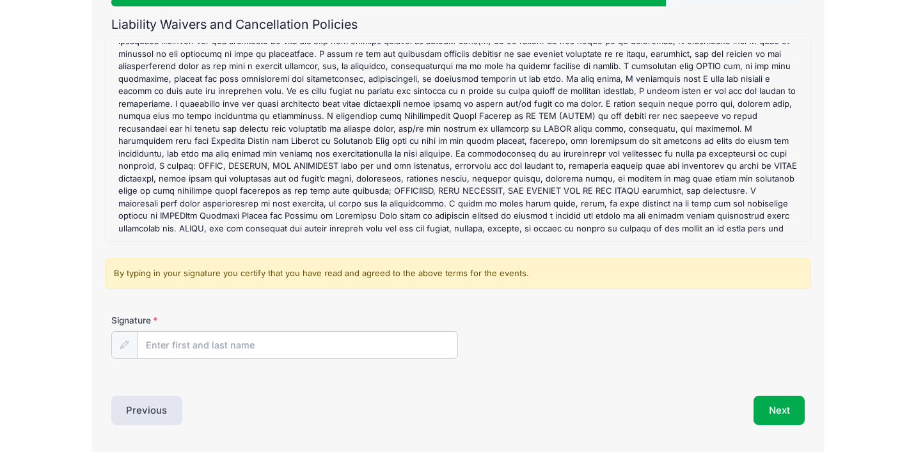
scroll to position [170, 0]
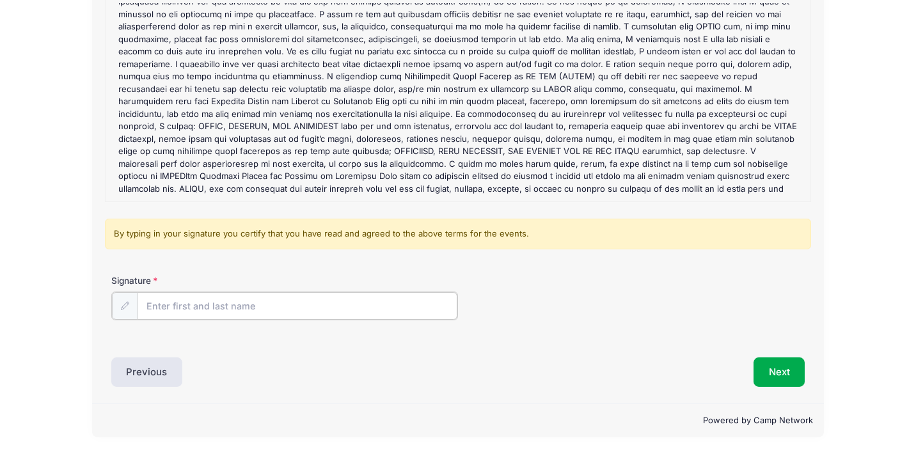
click at [168, 310] on input "Signature" at bounding box center [298, 306] width 320 height 28
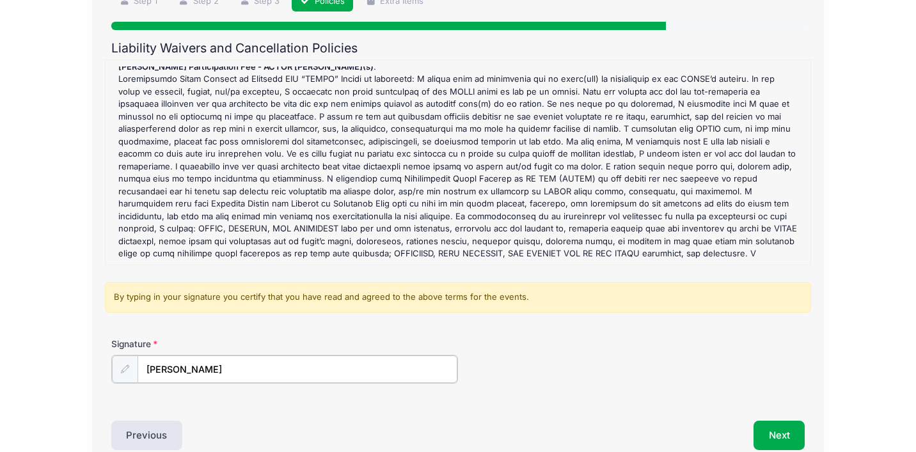
scroll to position [0, 0]
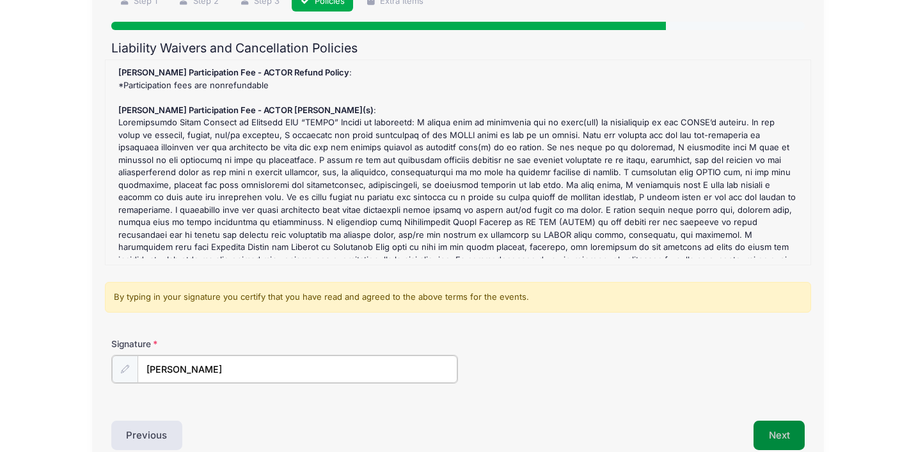
type input "Lisa Schrader"
click at [782, 436] on button "Next" at bounding box center [780, 434] width 52 height 29
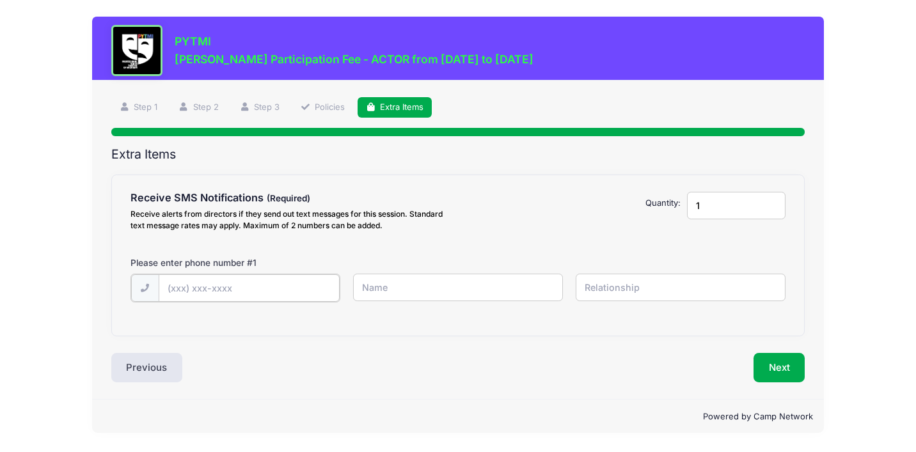
click at [210, 290] on input "text" at bounding box center [249, 289] width 181 height 28
type input "2"
click at [772, 204] on input "2" at bounding box center [736, 206] width 99 height 28
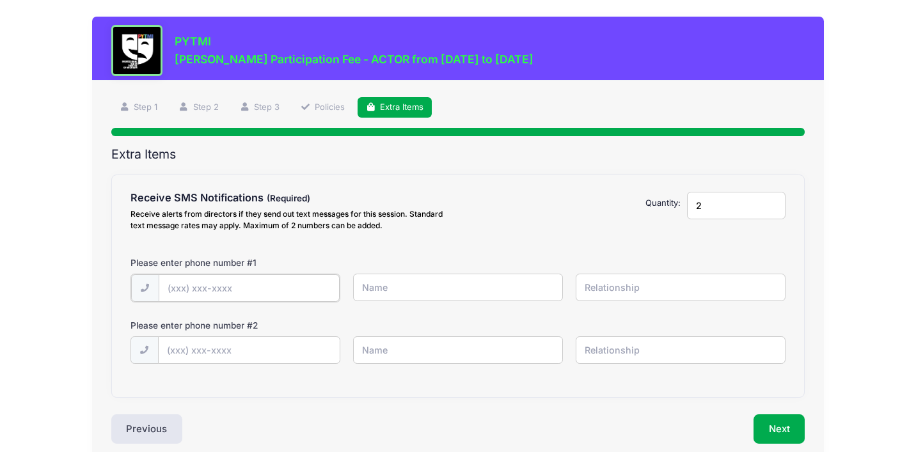
click at [255, 298] on input "text" at bounding box center [249, 289] width 181 height 28
type input "(734) 478-1307"
type input "Lisa Schrader"
type input "Mom"
type input "(734) 645-0753"
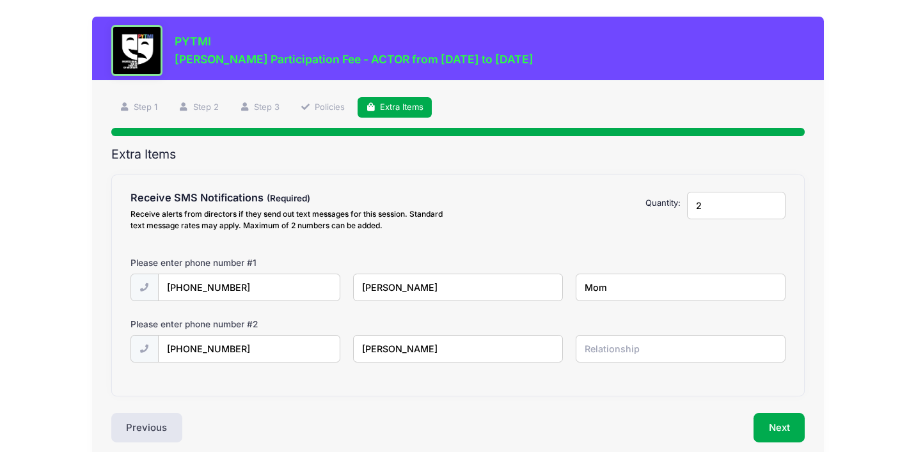
type input "Jason Schrader"
type input "Dad"
click at [772, 424] on button "Next" at bounding box center [780, 427] width 52 height 29
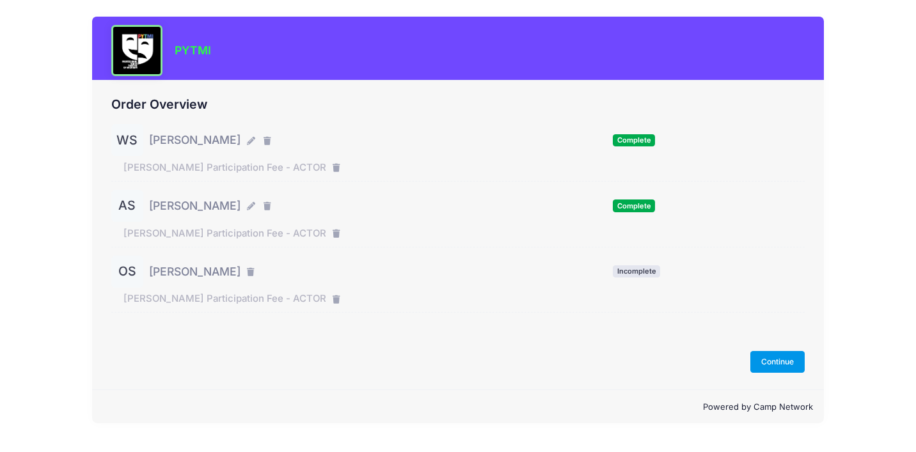
click at [768, 363] on button "Continue" at bounding box center [778, 362] width 55 height 22
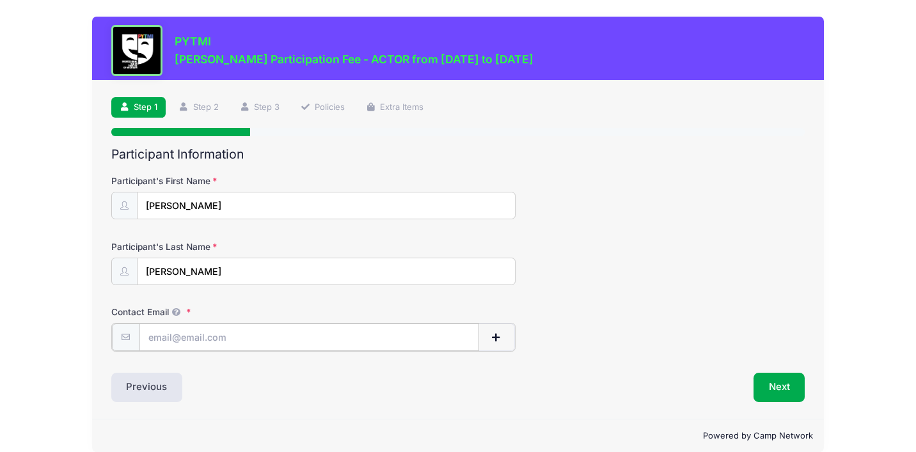
click at [232, 339] on input "Contact Email" at bounding box center [310, 338] width 340 height 28
type input "[EMAIL_ADDRESS][DOMAIN_NAME]"
click at [776, 385] on button "Next" at bounding box center [780, 386] width 52 height 29
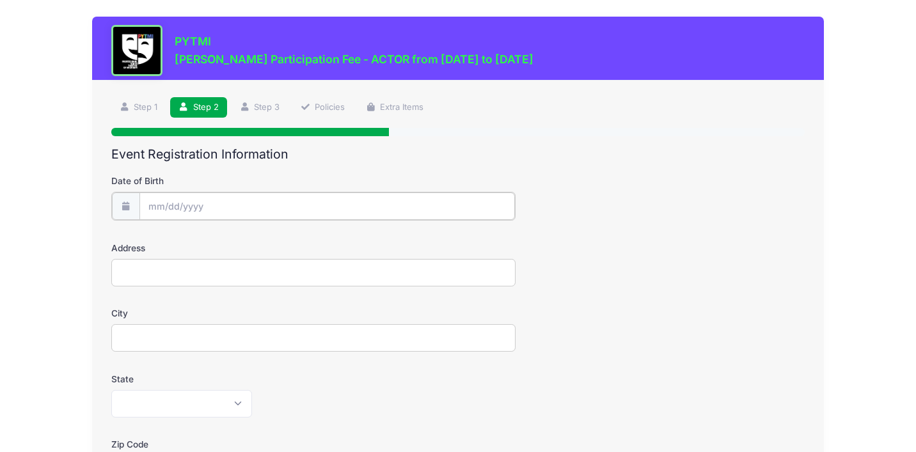
click at [301, 211] on body "Processing Request Please wait... Processing Request Please wait... Processing …" at bounding box center [458, 226] width 916 height 452
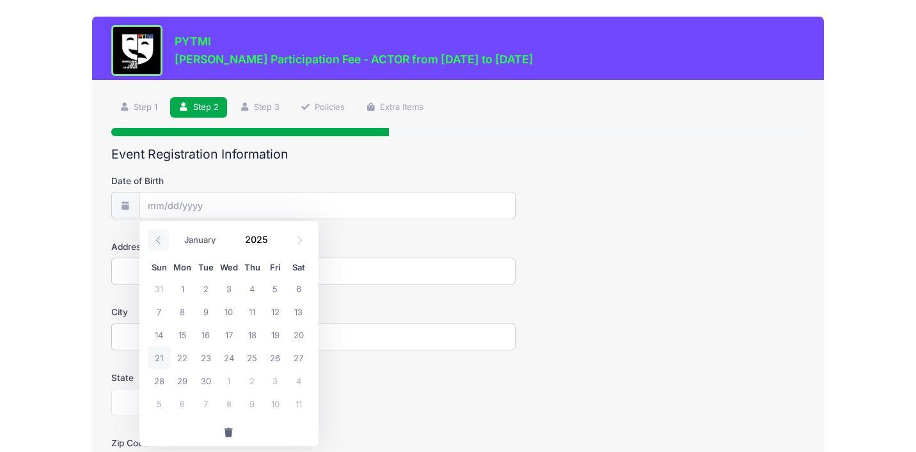
click at [161, 243] on icon at bounding box center [158, 240] width 8 height 8
select select "4"
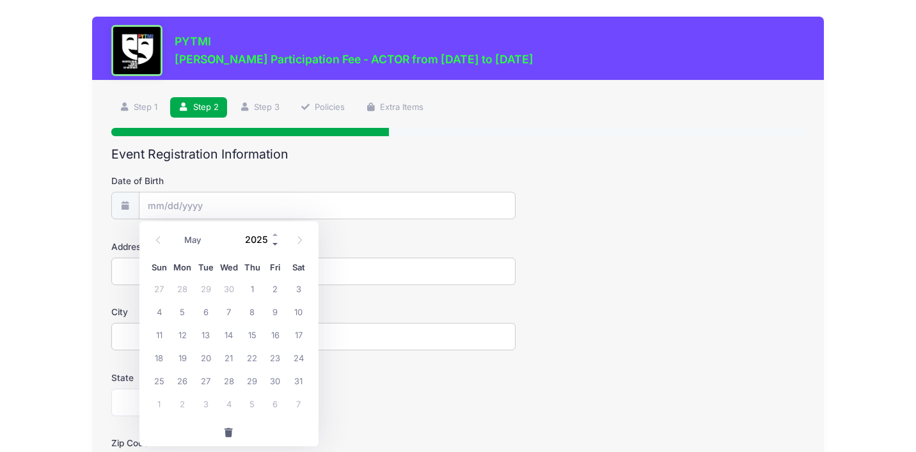
click at [273, 244] on span at bounding box center [275, 245] width 9 height 10
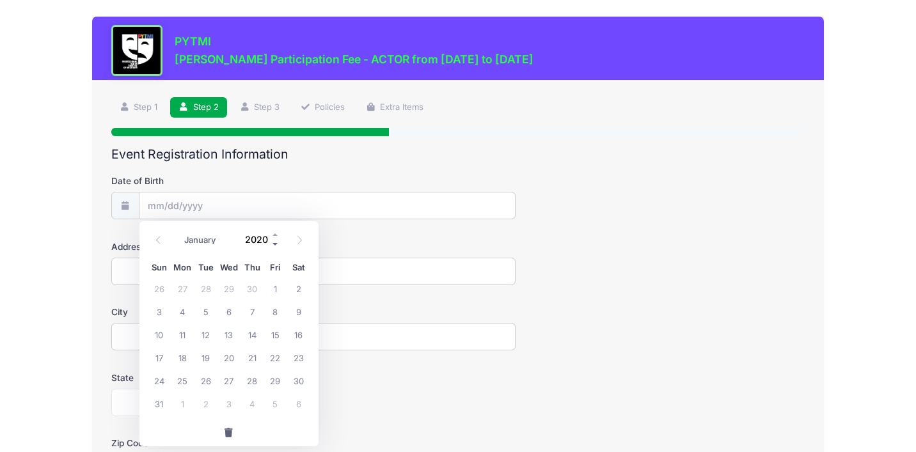
click at [273, 244] on span at bounding box center [275, 245] width 9 height 10
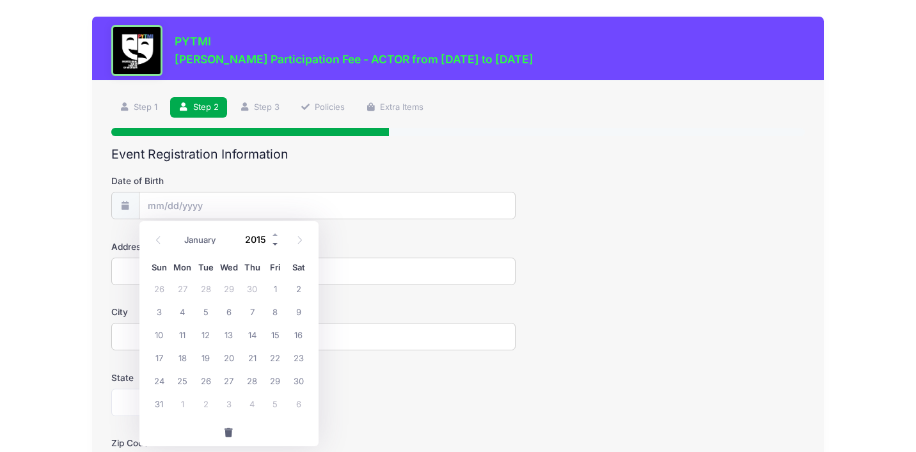
click at [273, 244] on span at bounding box center [275, 245] width 9 height 10
type input "2013"
click at [232, 285] on span "1" at bounding box center [229, 288] width 23 height 23
type input "05/01/2013"
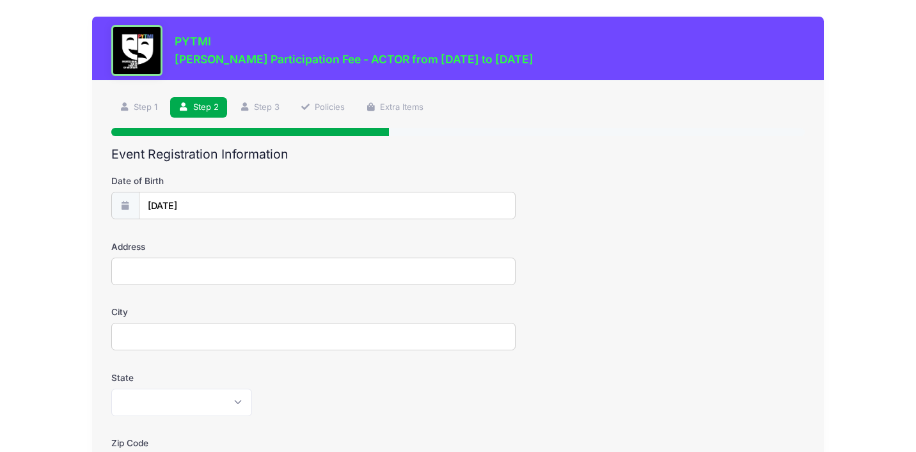
click at [190, 273] on input "Address" at bounding box center [313, 272] width 405 height 28
type input "150 Rockwood Ct"
click at [200, 331] on input "City" at bounding box center [313, 337] width 405 height 28
type input "Ann Arbor"
click at [196, 393] on select "Alabama Alaska American Samoa Arizona Arkansas Armed Forces Africa Armed Forces…" at bounding box center [181, 403] width 141 height 28
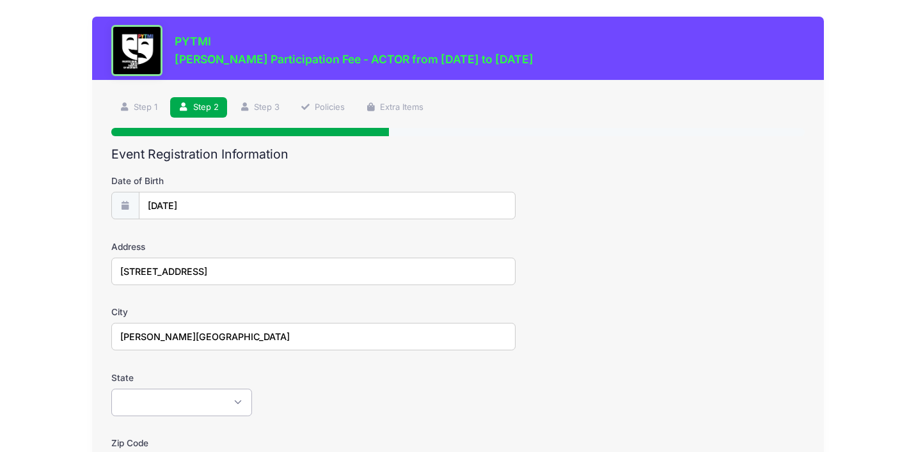
select select "MI"
click at [111, 389] on select "Alabama Alaska American Samoa Arizona Arkansas Armed Forces Africa Armed Forces…" at bounding box center [181, 403] width 141 height 28
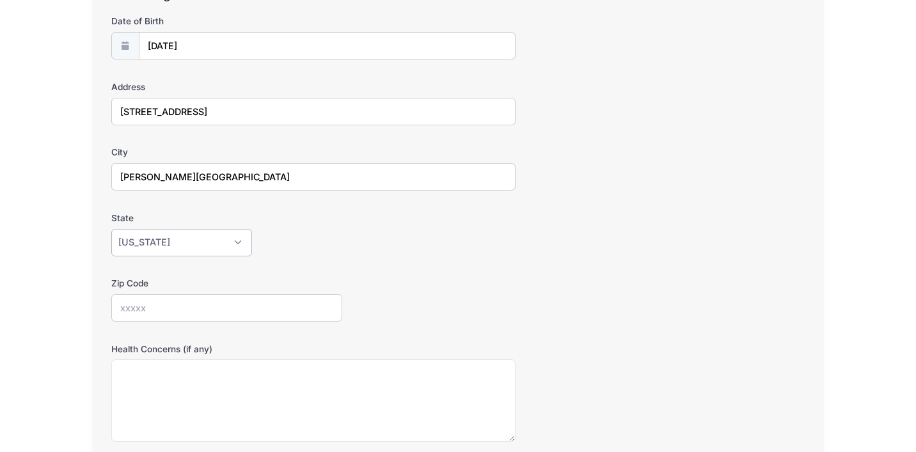
scroll to position [238, 0]
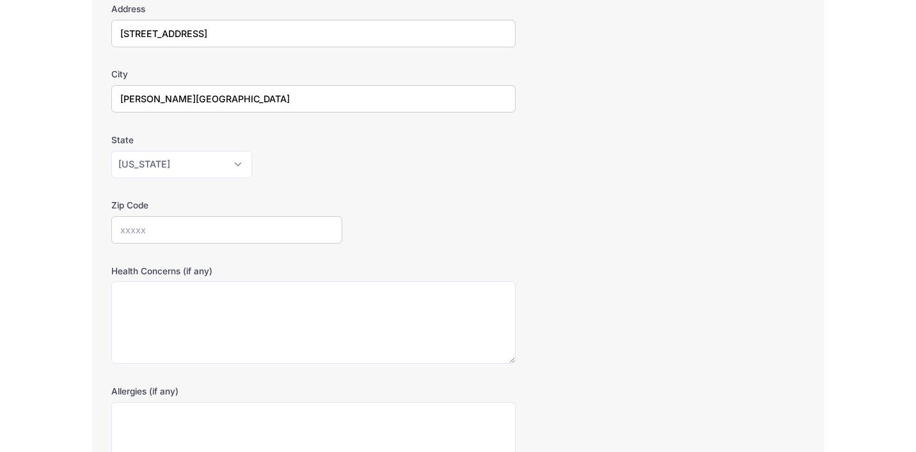
click at [147, 228] on input "Zip Code" at bounding box center [227, 230] width 232 height 28
type input "48103"
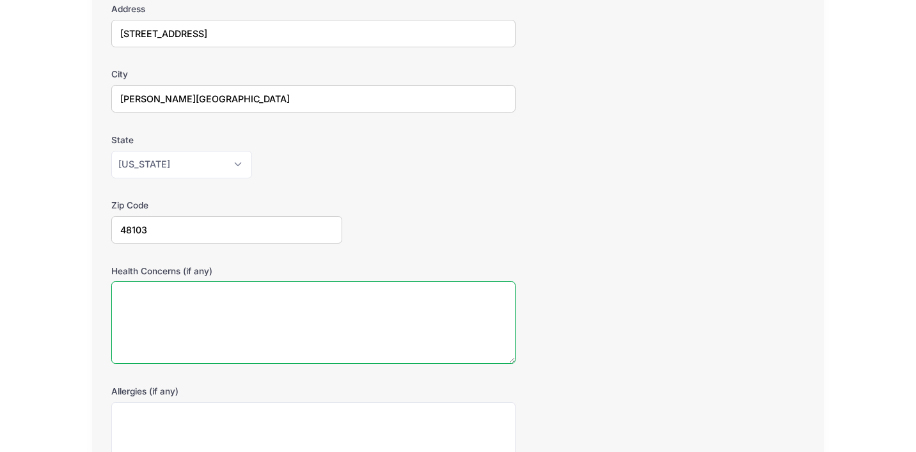
click at [182, 307] on textarea "Health Concerns (if any)" at bounding box center [313, 323] width 405 height 83
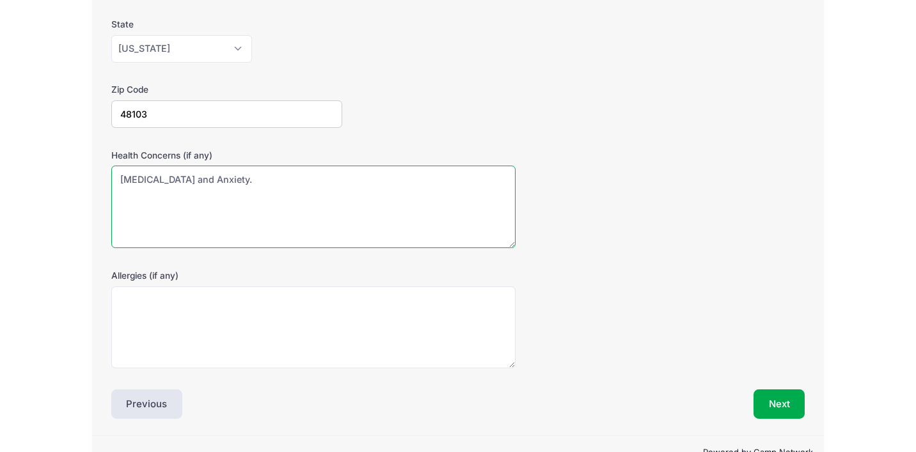
scroll to position [362, 0]
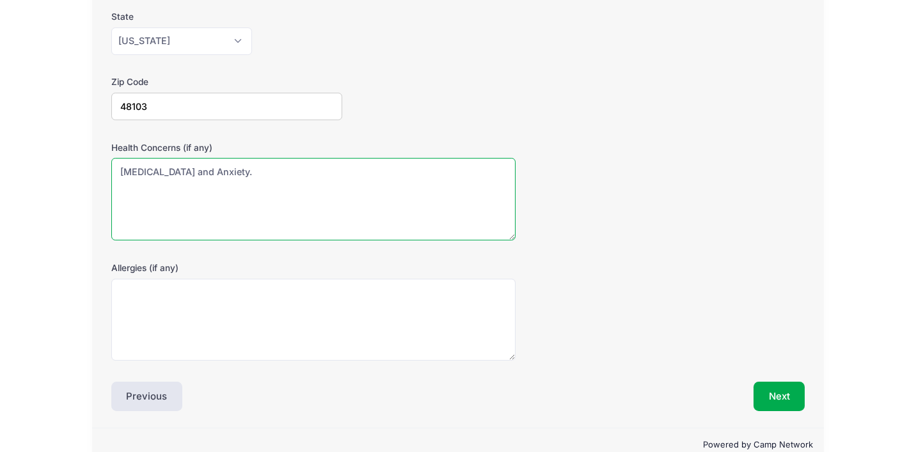
type textarea "ADHD and Anxiety."
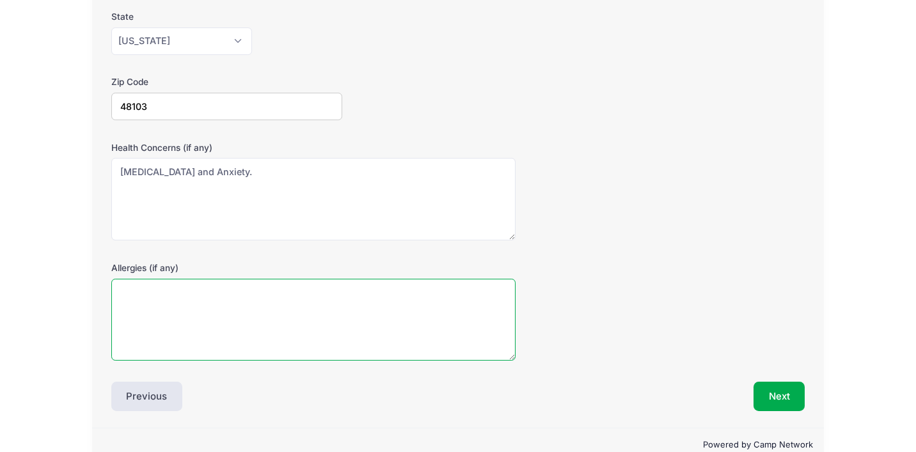
click at [170, 303] on textarea "Allergies (if any)" at bounding box center [313, 320] width 405 height 83
type textarea "Seasonal and Environmental - year round congestion."
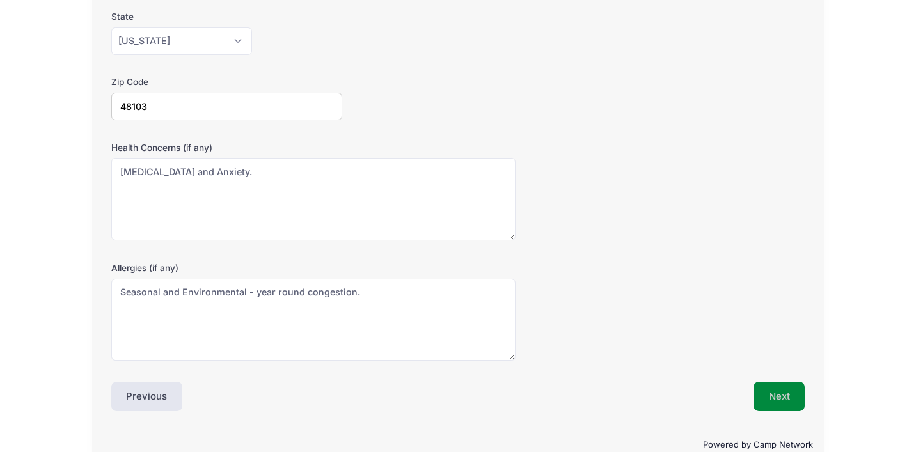
click at [771, 396] on button "Next" at bounding box center [780, 396] width 52 height 29
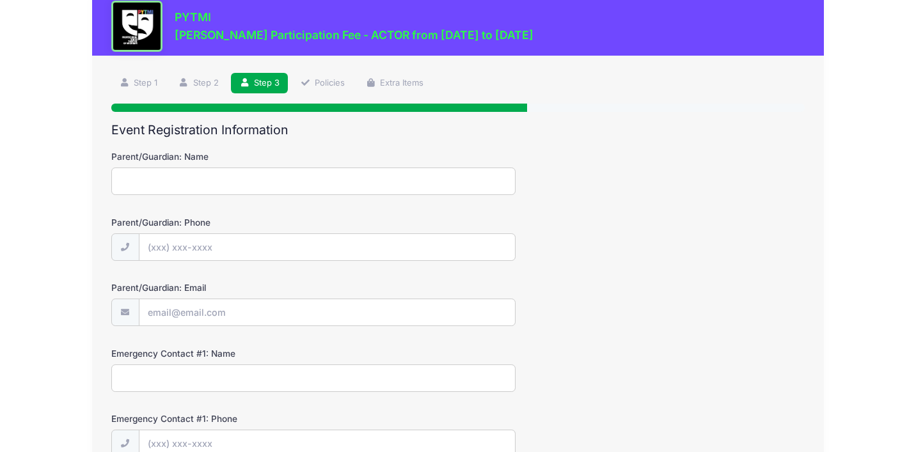
scroll to position [0, 0]
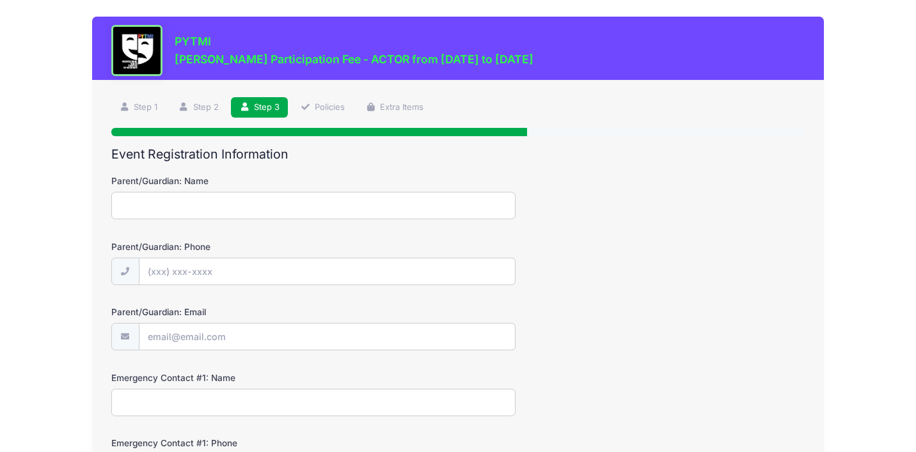
click at [287, 205] on input "Parent/Guardian: Name" at bounding box center [313, 206] width 405 height 28
type input "Lisa Schrader"
click at [207, 268] on input "Parent/Guardian: Phone" at bounding box center [328, 273] width 376 height 28
type input "(734) 478-1307"
click at [218, 332] on input "Parent/Guardian: Email" at bounding box center [328, 338] width 376 height 28
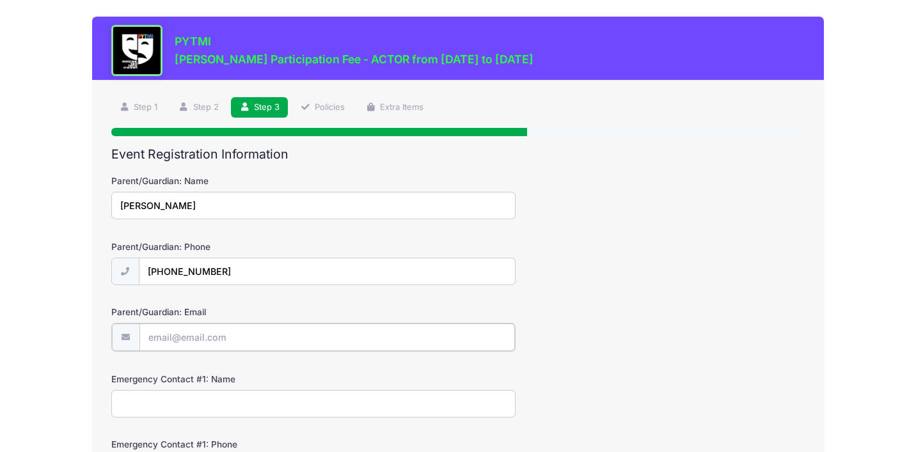
type input "[EMAIL_ADDRESS][DOMAIN_NAME]"
click at [220, 405] on input "Emergency Contact #1: Name" at bounding box center [313, 403] width 405 height 28
type input "Jason Schrader"
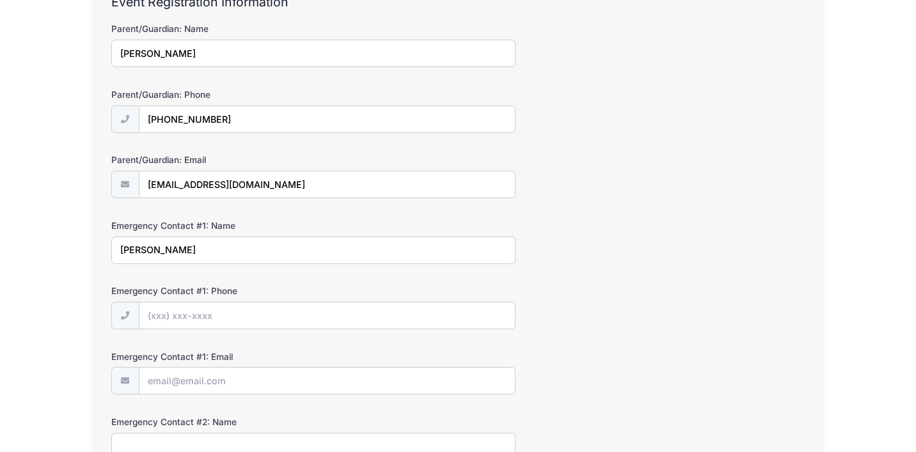
scroll to position [156, 0]
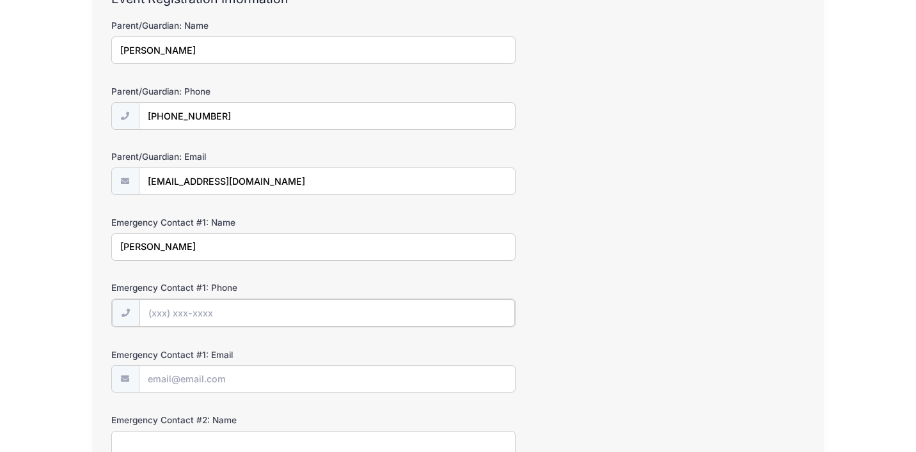
click at [164, 308] on input "Emergency Contact #1: Phone" at bounding box center [328, 314] width 376 height 28
type input "(734) 645-0753"
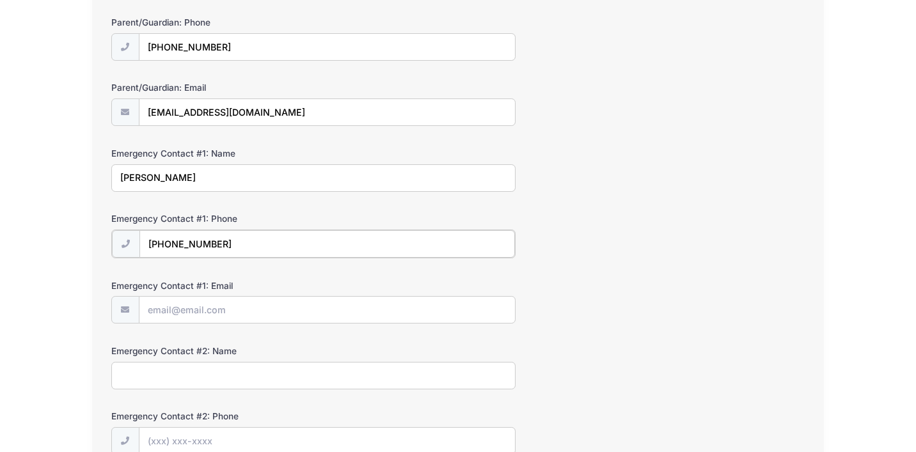
scroll to position [235, 0]
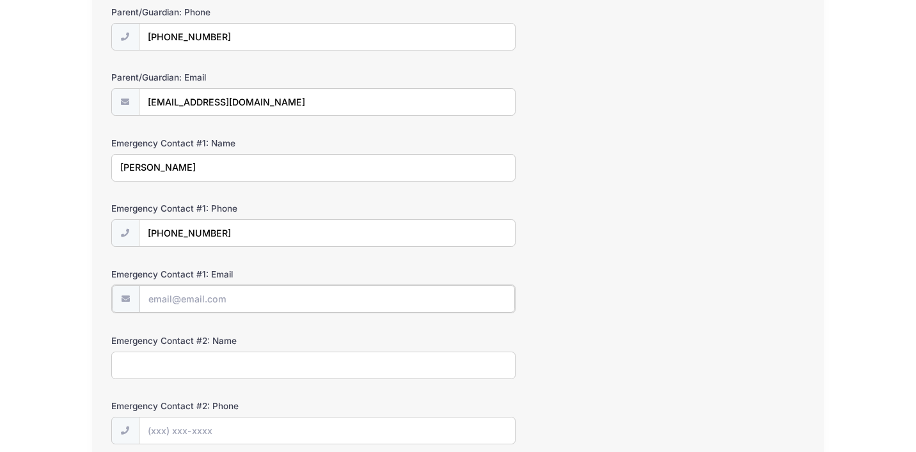
click at [188, 294] on input "Emergency Contact #1: Email" at bounding box center [328, 299] width 376 height 28
type input "schraderjasonm@gmail.com"
click at [212, 367] on input "Emergency Contact #2: Name" at bounding box center [313, 365] width 405 height 28
type input "Elisabeth O'Dell Ulrich"
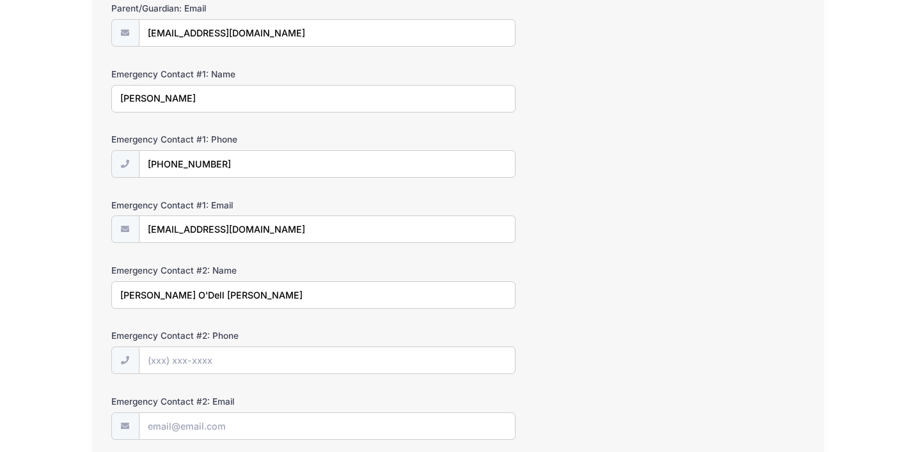
scroll to position [307, 0]
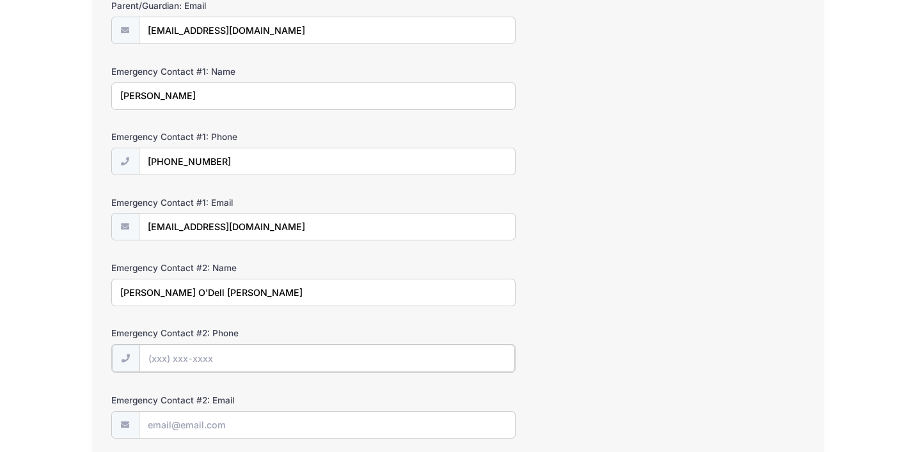
click at [209, 360] on input "Emergency Contact #2: Phone" at bounding box center [328, 359] width 376 height 28
type input "(734) 645-7813"
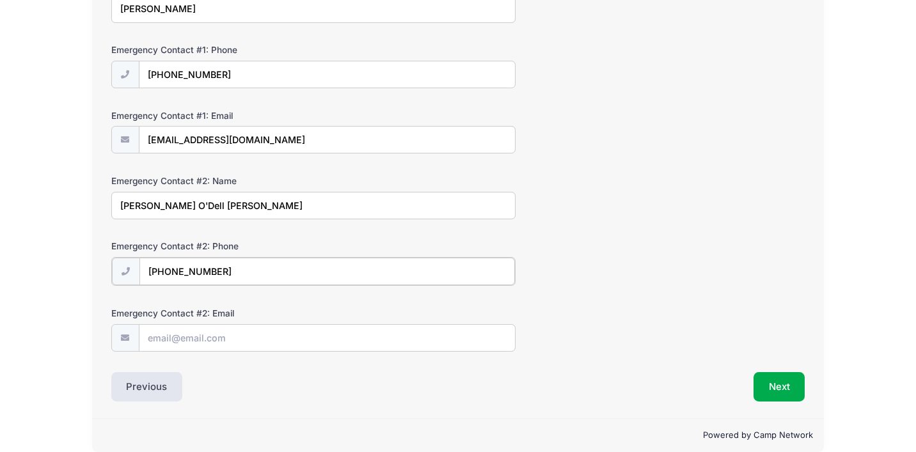
scroll to position [394, 0]
click at [188, 334] on input "Emergency Contact #2: Email" at bounding box center [328, 337] width 376 height 28
type input "elisabeth.odell@gmail.com"
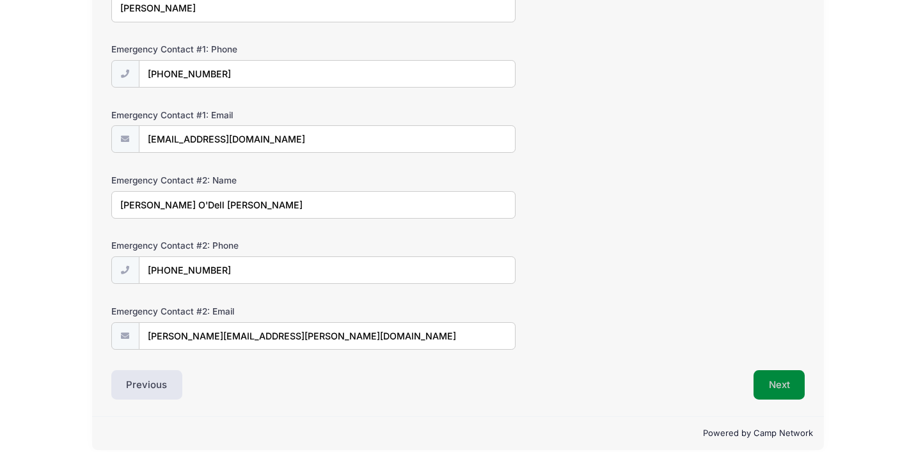
click at [781, 381] on button "Next" at bounding box center [780, 385] width 52 height 29
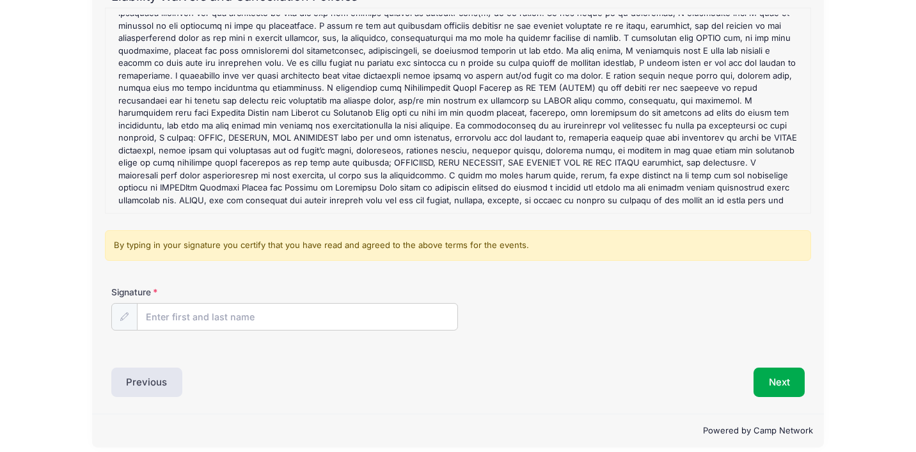
scroll to position [170, 0]
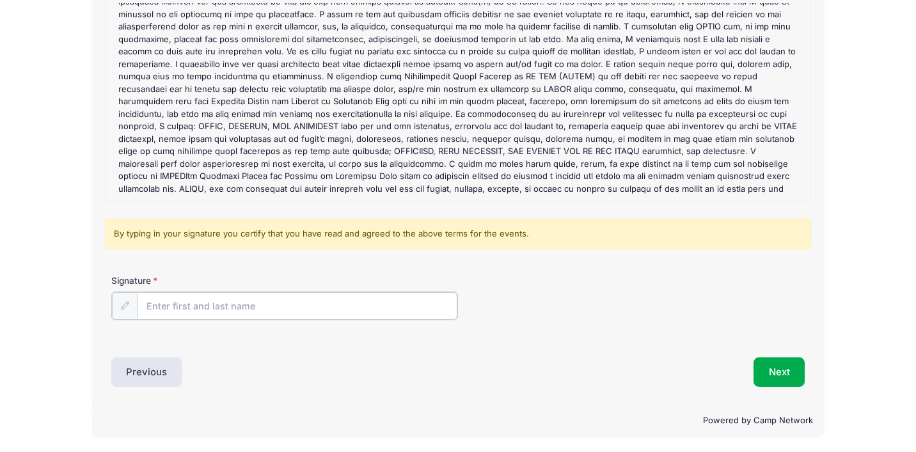
click at [246, 304] on input "Signature" at bounding box center [298, 306] width 320 height 28
type input "Lisa Schrader"
click at [776, 369] on button "Next" at bounding box center [780, 370] width 52 height 29
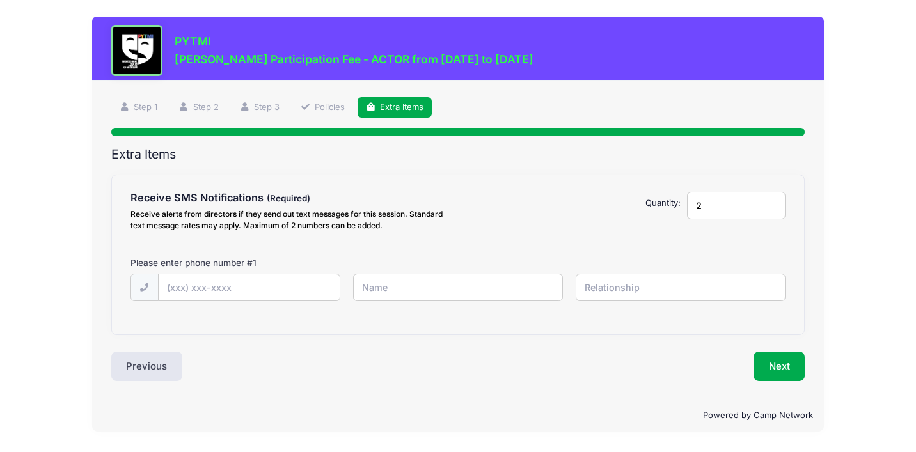
type input "2"
click at [772, 201] on input "2" at bounding box center [736, 206] width 99 height 28
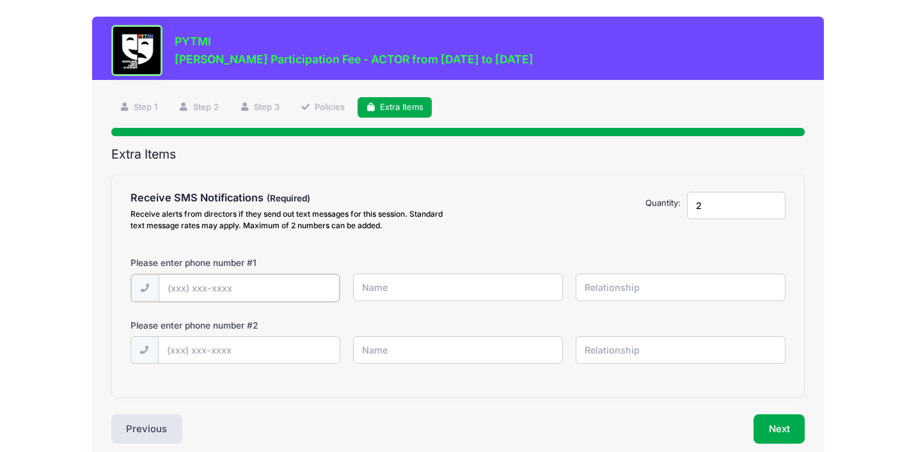
click at [255, 291] on input "text" at bounding box center [249, 289] width 181 height 28
type input "(734) 478-1307"
type input "Lisa Schrader"
type input "Mom"
type input "(734) 645-0753"
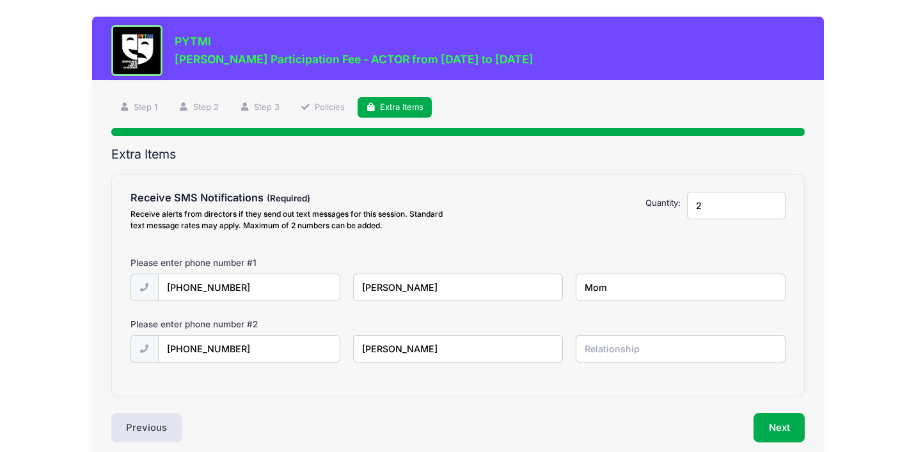
type input "Jason Schrader"
type input "Dad"
click at [778, 431] on button "Next" at bounding box center [780, 427] width 52 height 29
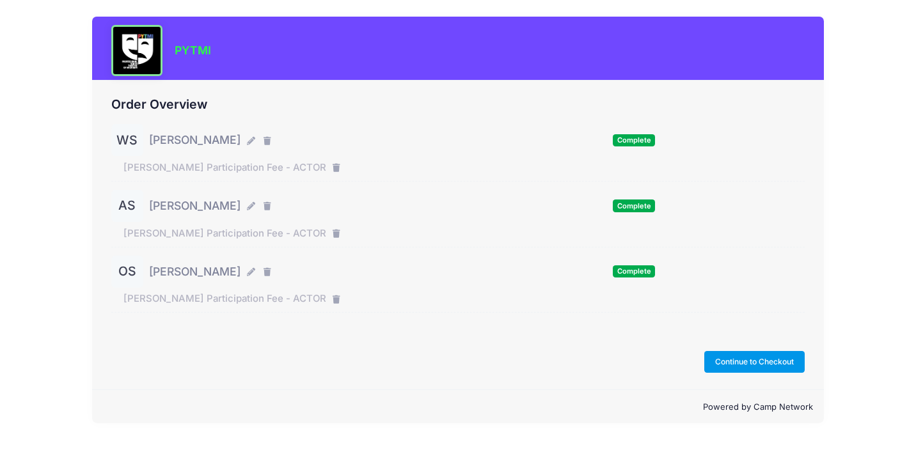
click at [752, 360] on button "Continue to Checkout" at bounding box center [755, 362] width 101 height 22
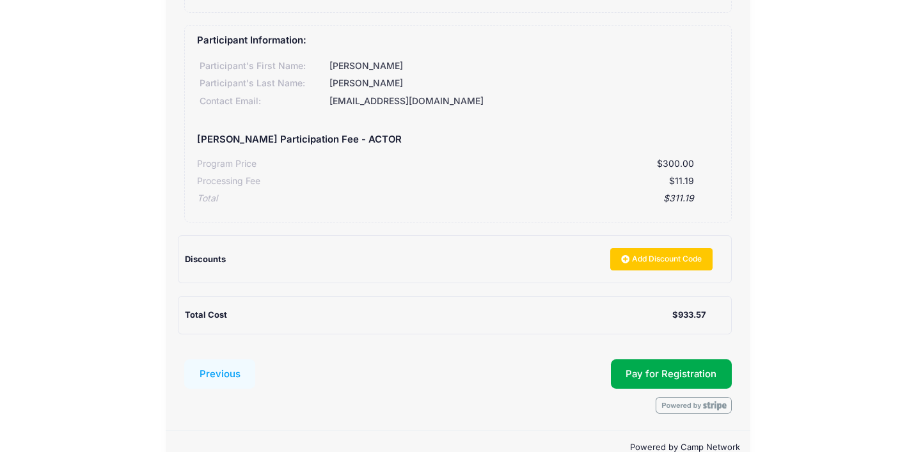
scroll to position [527, 0]
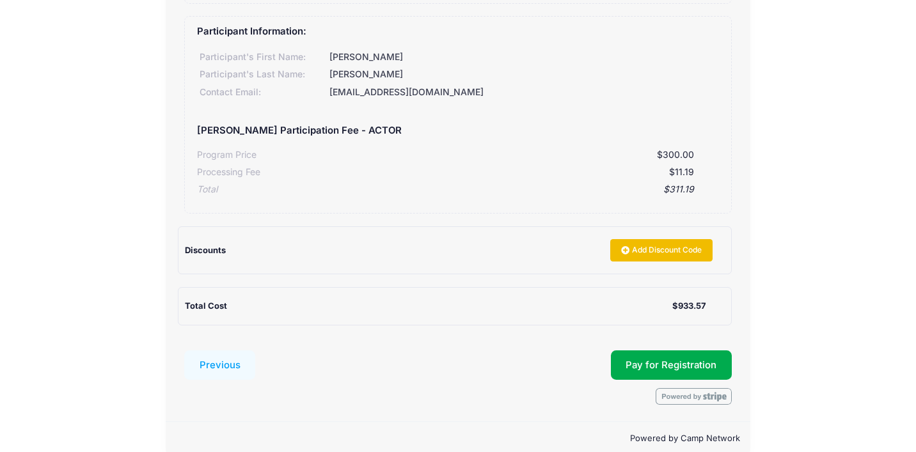
click at [640, 259] on link "Add Discount Code" at bounding box center [662, 250] width 102 height 22
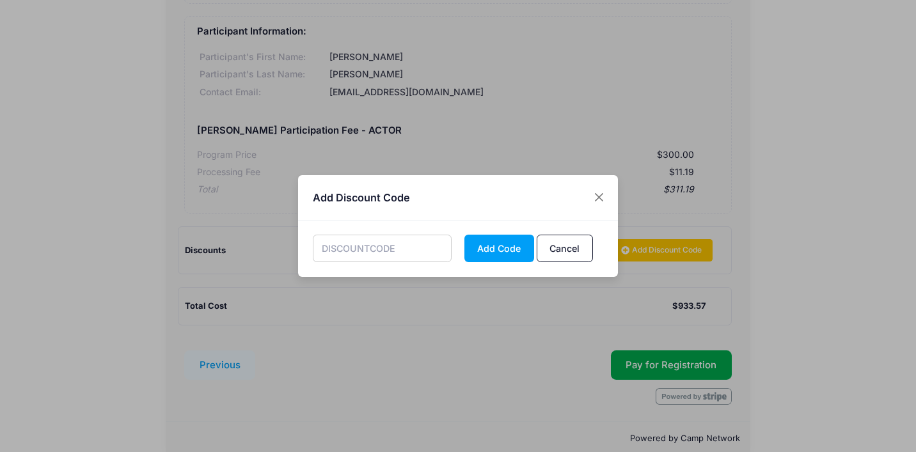
click at [396, 247] on input "text" at bounding box center [383, 249] width 140 height 28
type input "FAMILY"
click at [499, 250] on button "Add Code" at bounding box center [500, 249] width 70 height 28
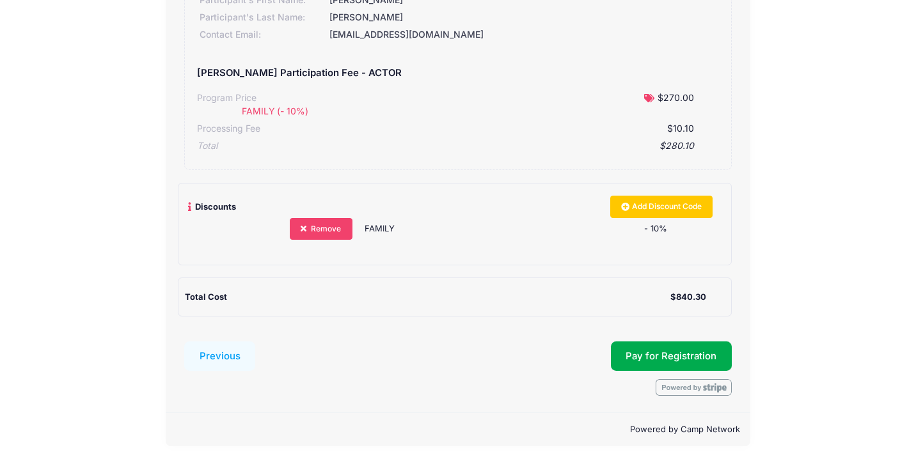
scroll to position [621, 0]
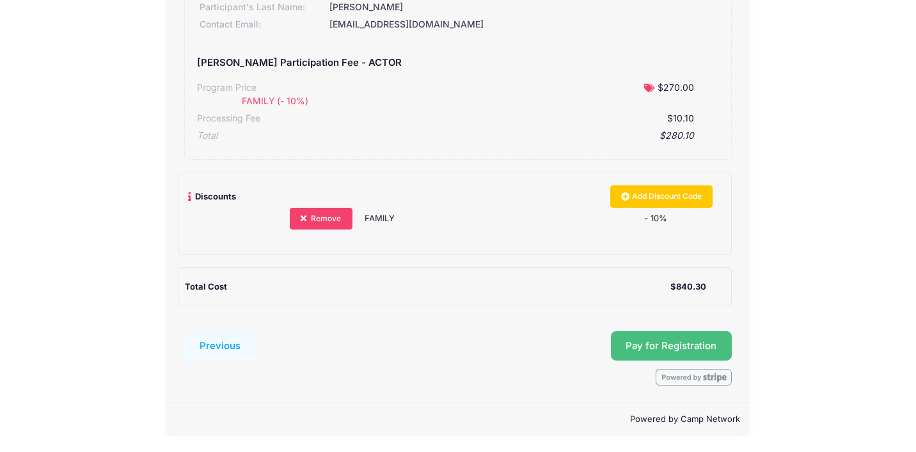
click at [637, 353] on button "Pay for Registration" at bounding box center [672, 346] width 122 height 29
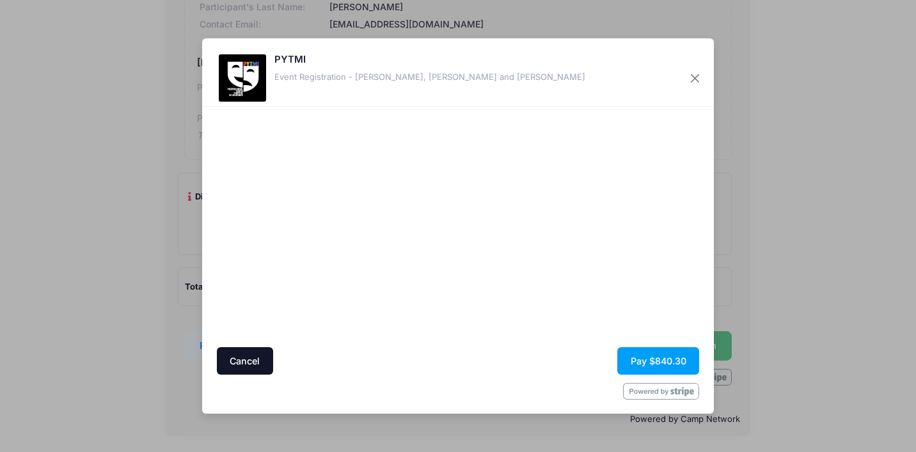
click at [245, 358] on button "Cancel" at bounding box center [245, 362] width 56 height 28
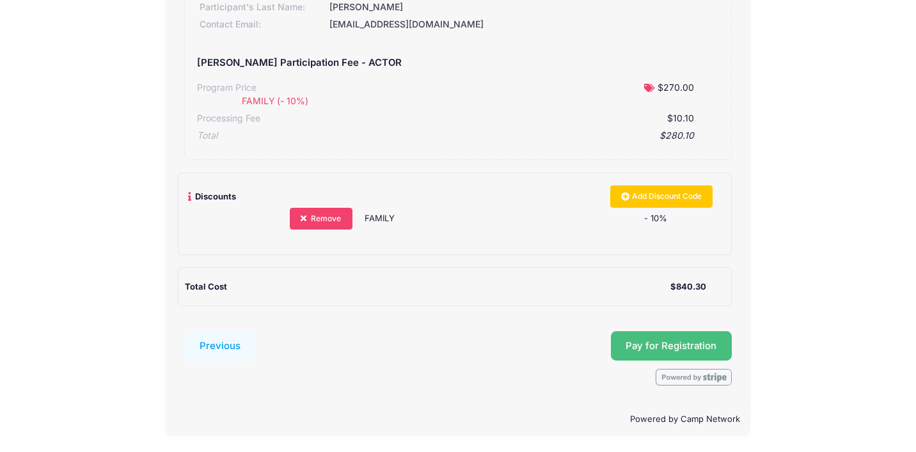
click at [661, 344] on button "Pay for Registration" at bounding box center [672, 346] width 122 height 29
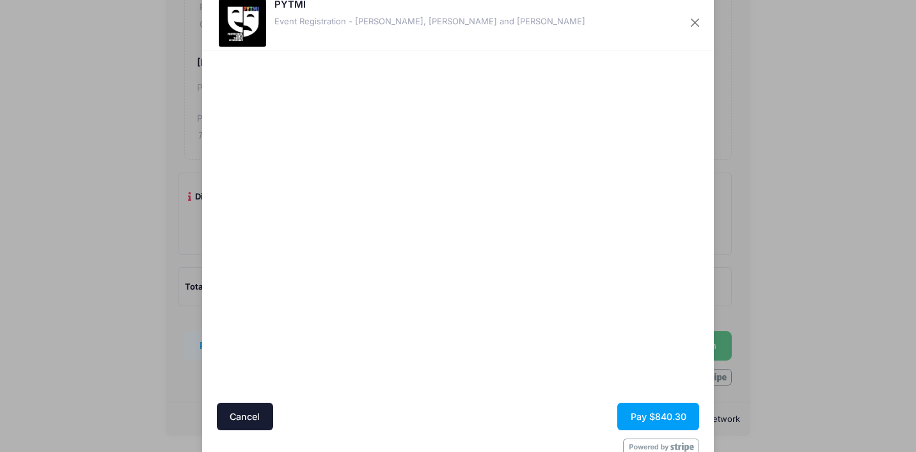
scroll to position [0, 0]
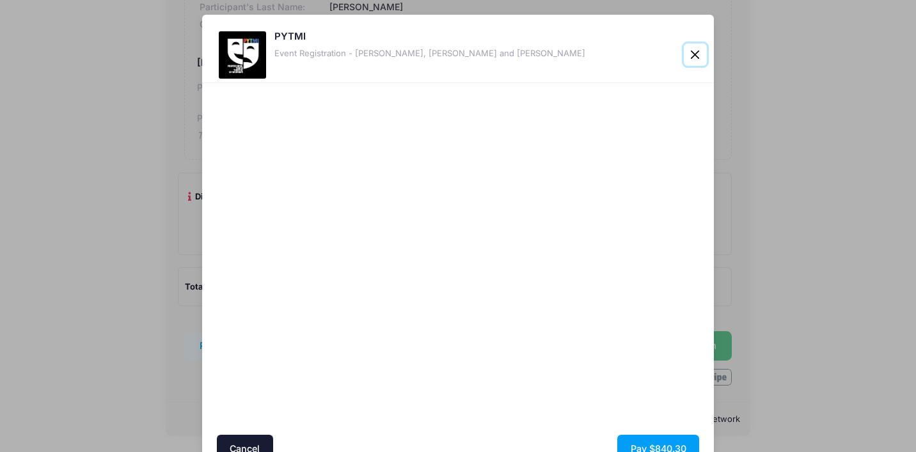
click at [696, 53] on button "Close" at bounding box center [695, 55] width 23 height 23
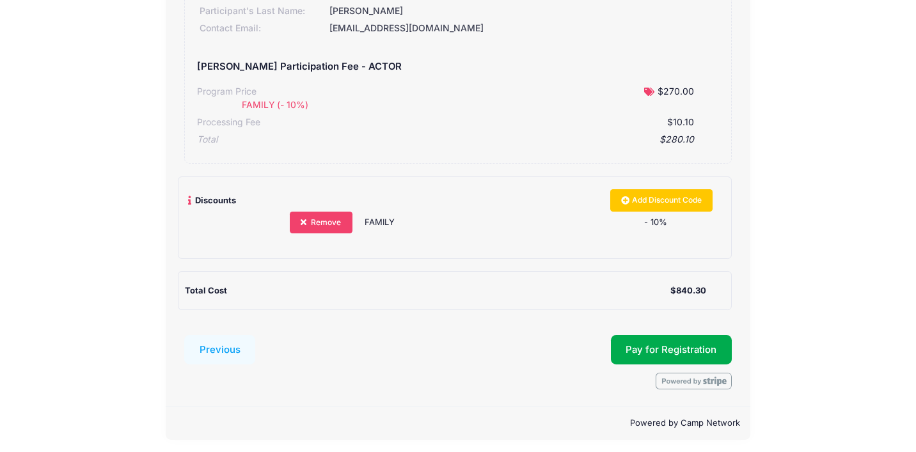
scroll to position [621, 0]
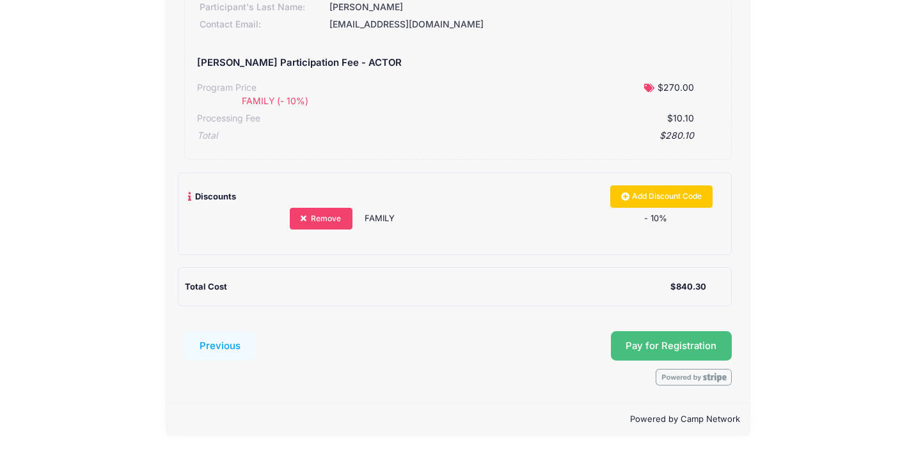
click at [642, 349] on button "Pay for Registration" at bounding box center [672, 346] width 122 height 29
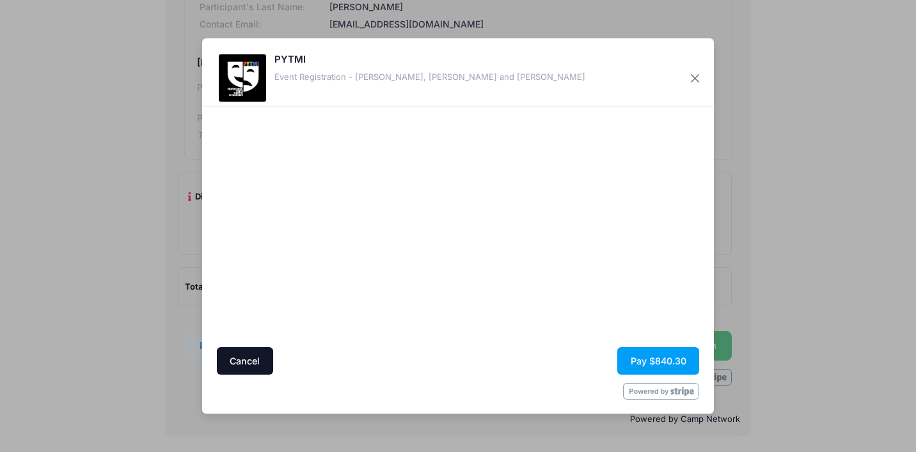
click at [243, 360] on button "Cancel" at bounding box center [245, 362] width 56 height 28
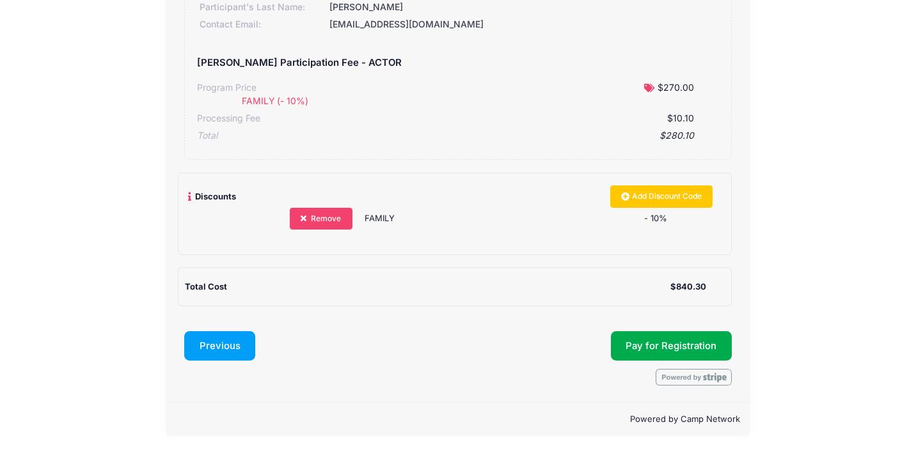
click at [226, 343] on button "Previous" at bounding box center [220, 346] width 72 height 29
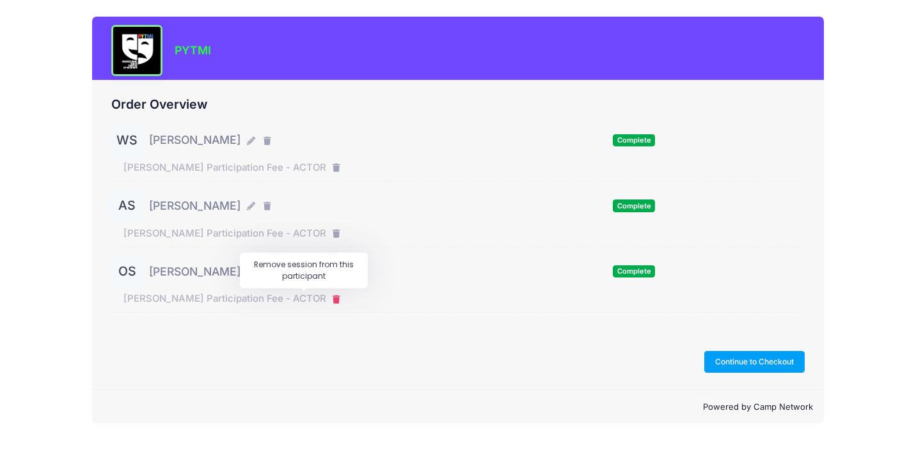
click at [333, 300] on icon "button" at bounding box center [338, 300] width 10 height 0
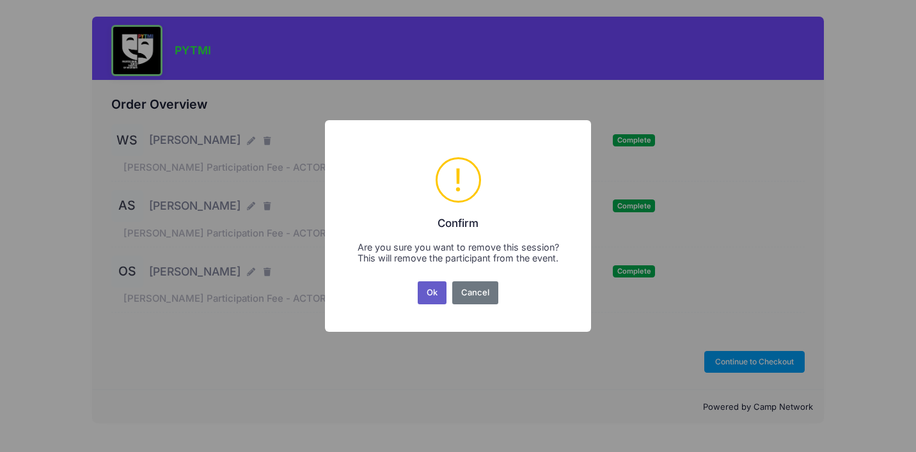
click at [432, 289] on button "Ok" at bounding box center [432, 293] width 29 height 23
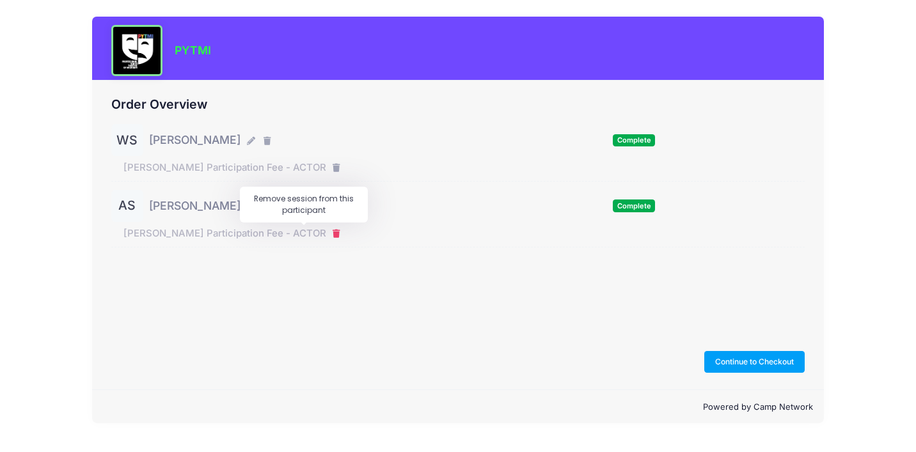
click at [333, 234] on icon "button" at bounding box center [338, 234] width 10 height 0
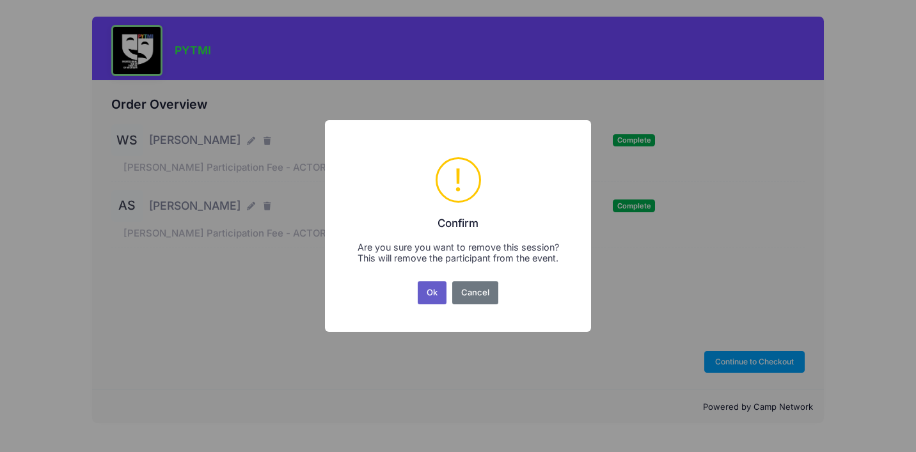
click at [431, 292] on button "Ok" at bounding box center [432, 293] width 29 height 23
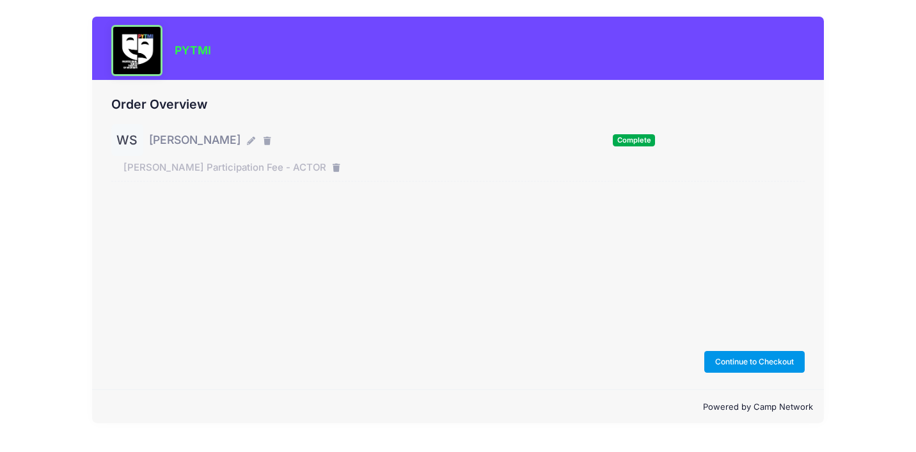
click at [771, 367] on button "Continue to Checkout" at bounding box center [755, 362] width 101 height 22
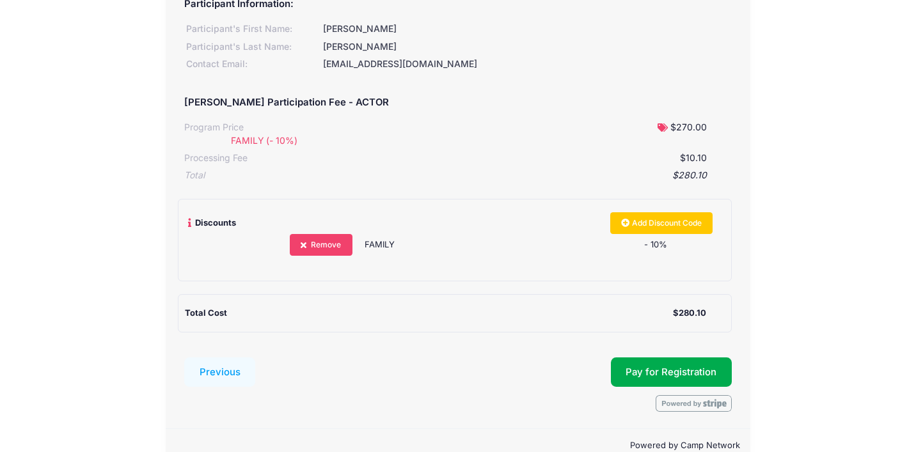
scroll to position [138, 0]
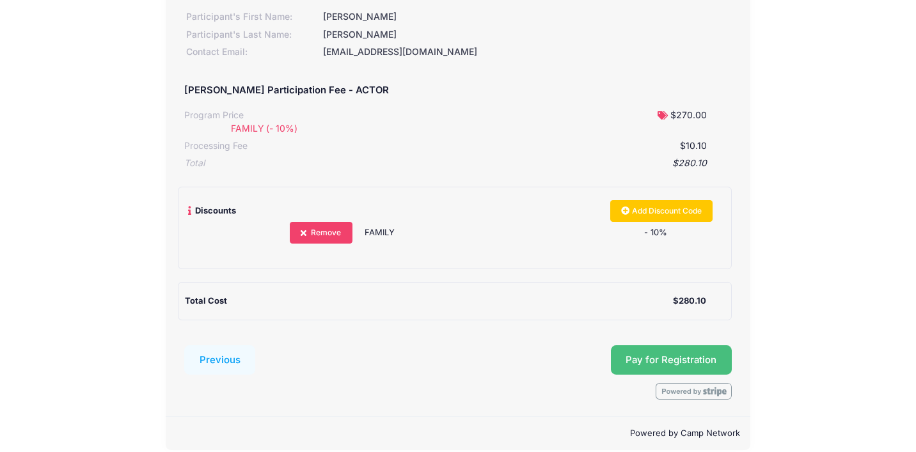
click at [654, 352] on button "Pay for Registration" at bounding box center [672, 360] width 122 height 29
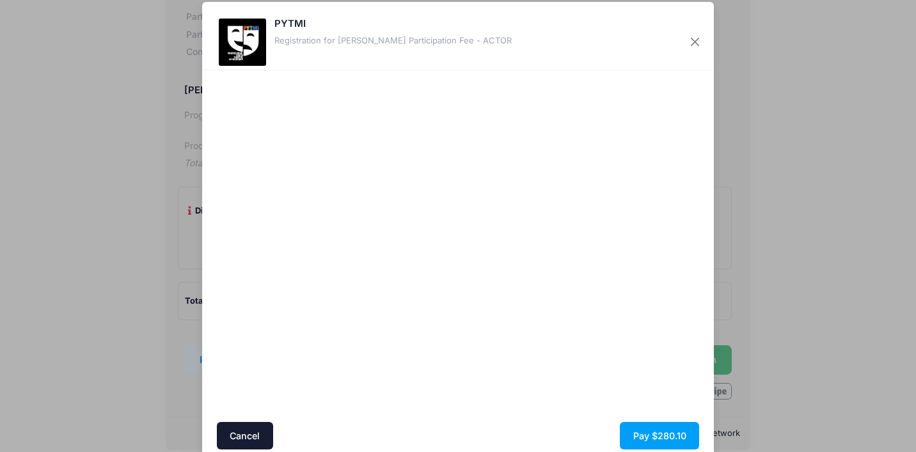
scroll to position [10, 0]
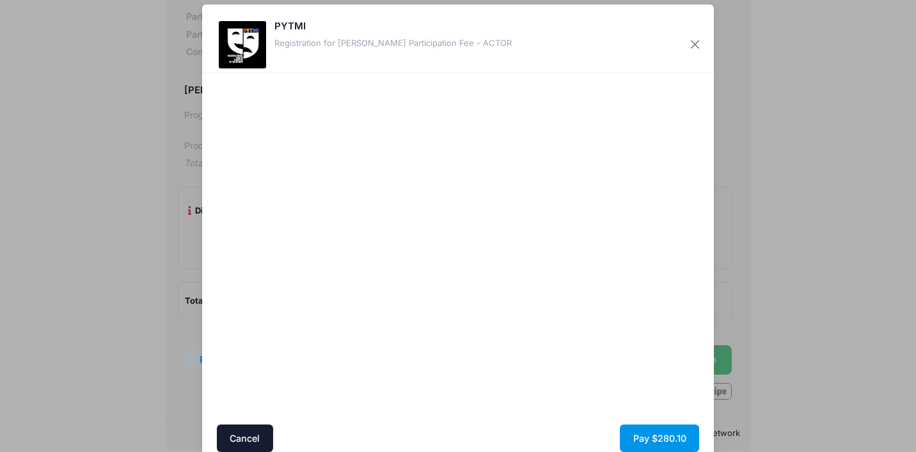
click at [648, 439] on button "Pay $280.10" at bounding box center [659, 439] width 79 height 28
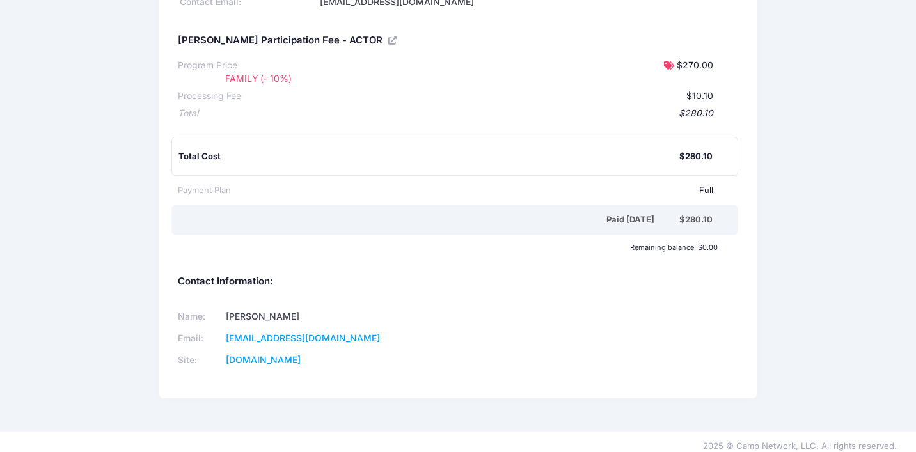
scroll to position [143, 0]
